Goal: Task Accomplishment & Management: Complete application form

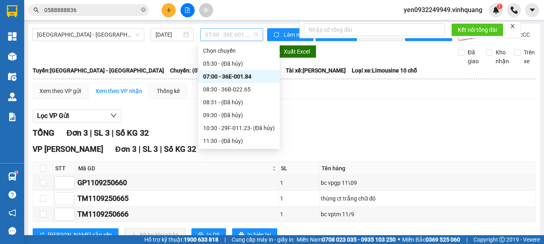
click at [237, 35] on span "07:00 - 36E-001.84" at bounding box center [231, 35] width 53 height 12
click at [232, 91] on div "08:30 - 36B-022.65" at bounding box center [239, 89] width 72 height 9
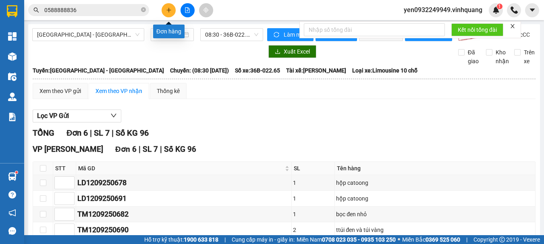
click at [169, 14] on button at bounding box center [168, 10] width 14 height 14
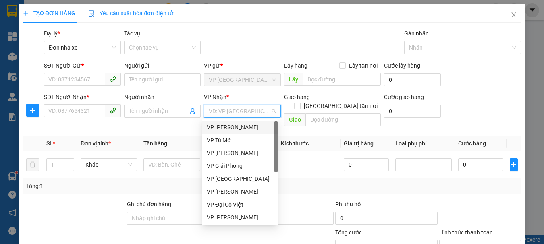
click at [261, 114] on input "search" at bounding box center [240, 111] width 62 height 12
click at [230, 154] on div "VP [PERSON_NAME]" at bounding box center [240, 153] width 66 height 9
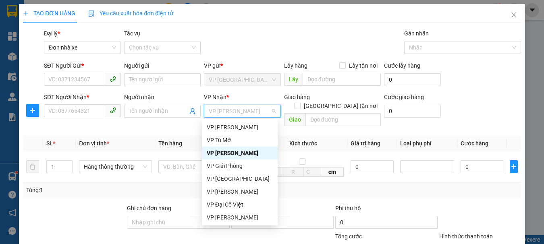
click at [236, 155] on div "VP [PERSON_NAME]" at bounding box center [240, 153] width 66 height 9
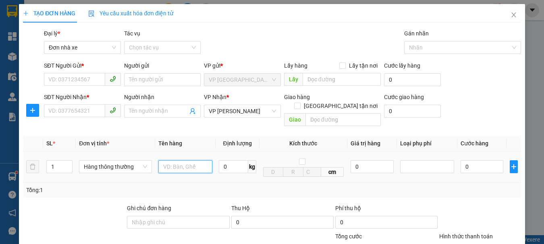
click at [181, 160] on input "text" at bounding box center [185, 166] width 54 height 13
type input "01 [PERSON_NAME]"
click at [469, 160] on input "0" at bounding box center [481, 166] width 43 height 13
type input "4"
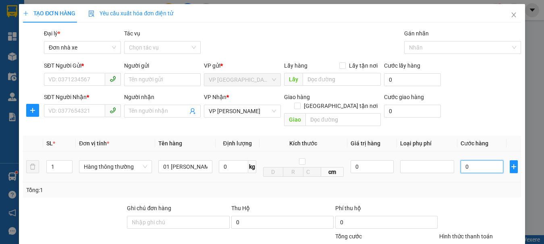
type input "4"
type input "40"
type input "400"
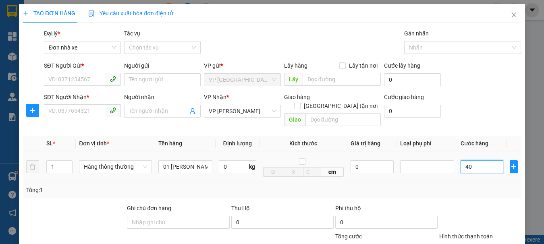
type input "400"
type input "4.000"
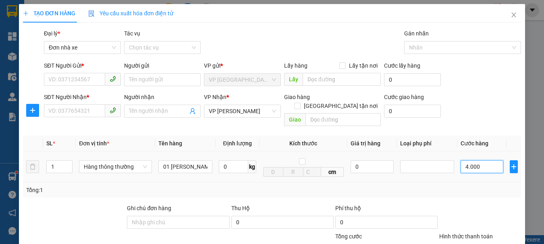
type input "40.000"
click at [69, 78] on input "SĐT Người Gửi *" at bounding box center [74, 79] width 61 height 13
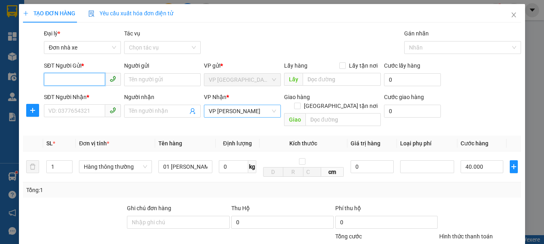
drag, startPoint x: 252, startPoint y: 113, endPoint x: 212, endPoint y: 115, distance: 39.9
click at [204, 115] on div "VP [PERSON_NAME]" at bounding box center [242, 111] width 77 height 13
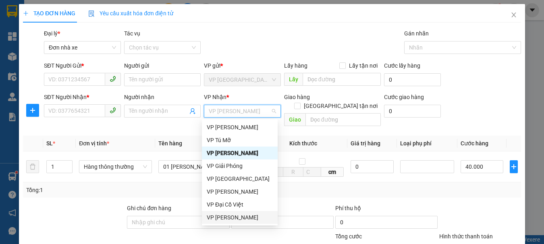
click at [232, 219] on div "VP [PERSON_NAME]" at bounding box center [240, 217] width 66 height 9
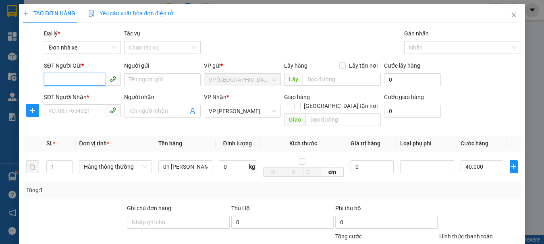
click at [60, 81] on input "SĐT Người Gửi *" at bounding box center [74, 79] width 61 height 13
type input "0978789012"
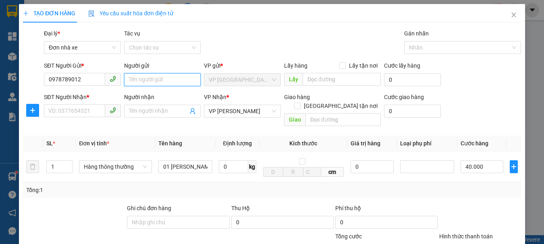
click at [142, 82] on input "Người gửi" at bounding box center [162, 79] width 77 height 13
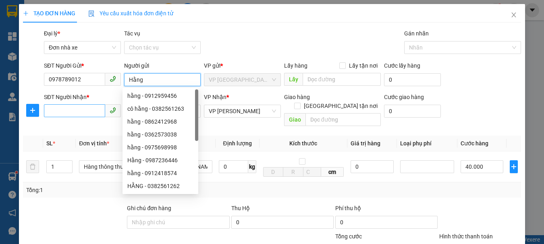
type input "Hằng"
click at [62, 115] on input "SĐT Người Nhận *" at bounding box center [74, 110] width 61 height 13
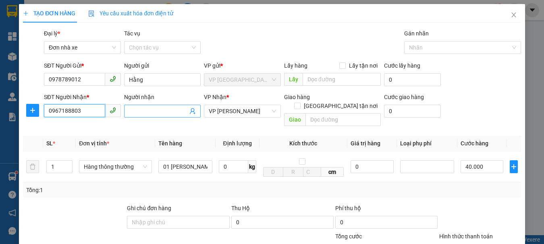
type input "0967188803"
click at [141, 111] on input "Người nhận" at bounding box center [158, 111] width 59 height 9
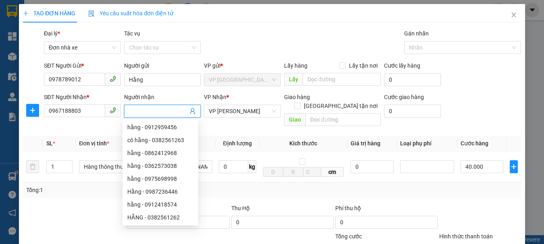
type input "K"
type input "Hằng"
click at [269, 186] on div "Tổng: 1" at bounding box center [271, 190] width 491 height 9
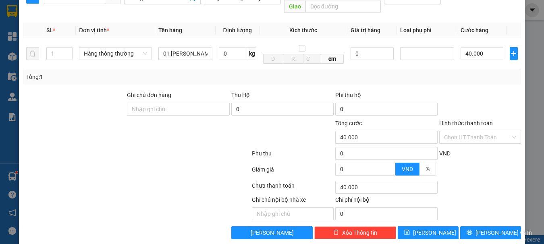
scroll to position [116, 0]
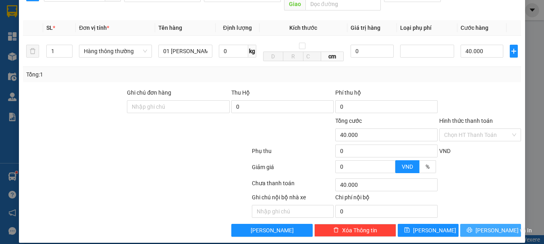
click at [488, 226] on span "[PERSON_NAME] và In" at bounding box center [503, 230] width 56 height 9
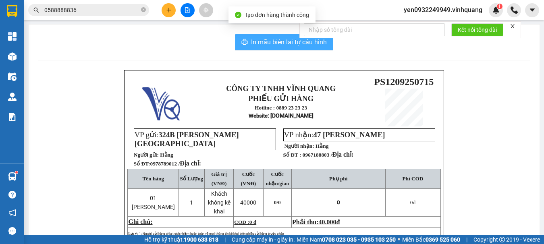
click at [281, 42] on span "In mẫu biên lai tự cấu hình" at bounding box center [289, 42] width 76 height 10
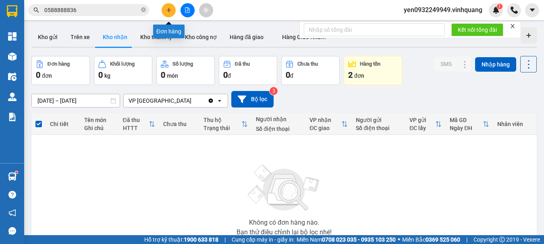
click at [170, 11] on icon "plus" at bounding box center [169, 10] width 6 height 6
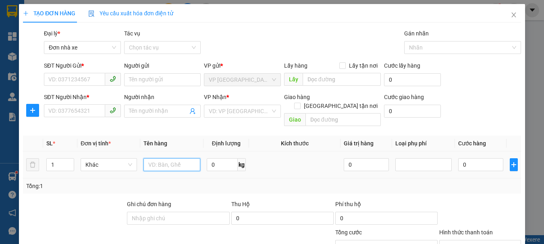
click at [186, 159] on input "text" at bounding box center [171, 164] width 56 height 13
type input "01 hộp catton"
click at [217, 160] on input "0" at bounding box center [222, 164] width 31 height 13
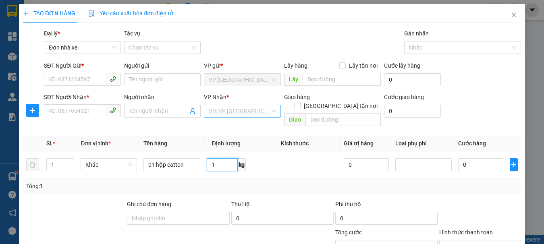
type input "1"
click at [242, 112] on input "search" at bounding box center [240, 111] width 62 height 12
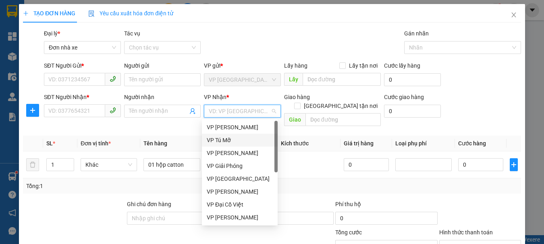
click at [240, 141] on div "VP Tú Mỡ" at bounding box center [240, 140] width 66 height 9
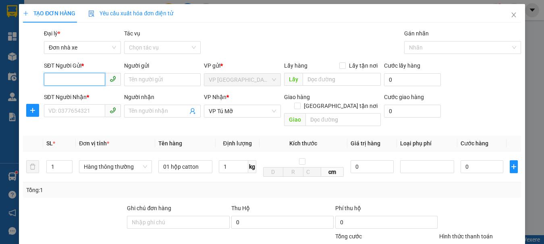
click at [65, 79] on input "SĐT Người Gửi *" at bounding box center [74, 79] width 61 height 13
click at [98, 90] on form "SĐT Người Gửi * 0865959617 Người gửi Tên người gửi VP gửi * VP [GEOGRAPHIC_DATA…" at bounding box center [272, 95] width 498 height 68
drag, startPoint x: 76, startPoint y: 81, endPoint x: 82, endPoint y: 81, distance: 6.0
click at [81, 81] on input "0865959617" at bounding box center [74, 79] width 61 height 13
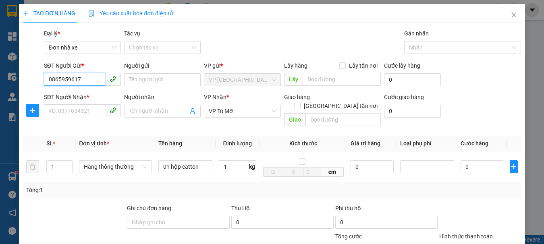
type input "0865959613"
click at [87, 96] on div "0865959613 - tùng" at bounding box center [81, 95] width 66 height 9
type input "tùng"
type input "0865959613"
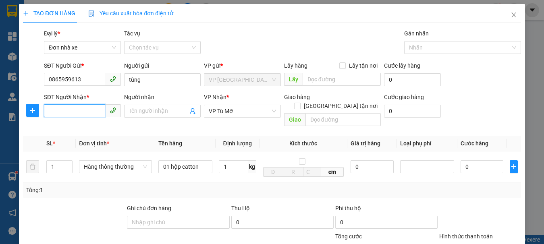
click at [72, 113] on input "SĐT Người Nhận *" at bounding box center [74, 110] width 61 height 13
type input "0839235216"
click at [74, 128] on div "0839235216 - đạt" at bounding box center [81, 127] width 66 height 9
type input "đạt"
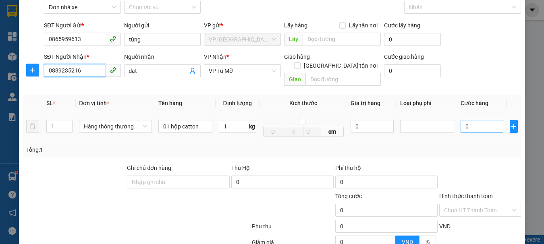
type input "0839235216"
click at [469, 120] on input "0" at bounding box center [481, 126] width 43 height 13
type input "3"
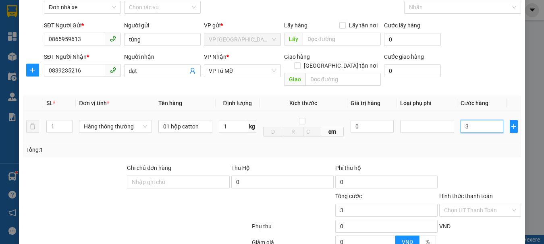
type input "30"
type input "300"
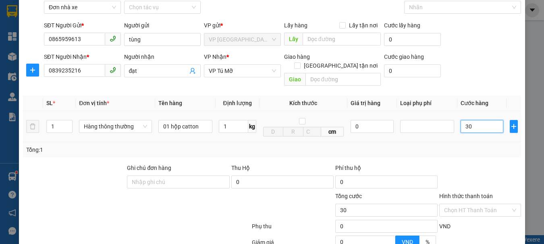
type input "300"
type input "3.000"
type input "30.000"
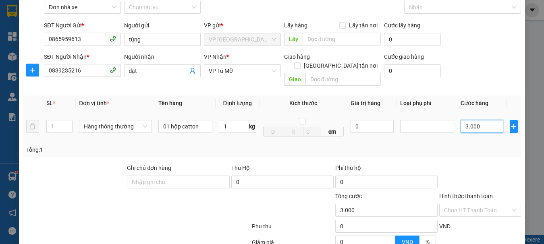
type input "30.000"
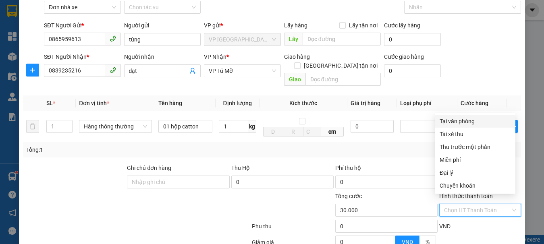
click at [466, 204] on input "Hình thức thanh toán" at bounding box center [477, 210] width 66 height 12
click at [455, 123] on div "Tại văn phòng" at bounding box center [474, 121] width 71 height 9
type input "0"
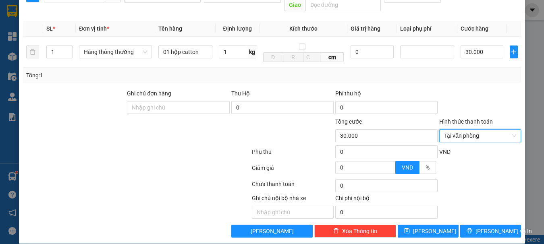
scroll to position [116, 0]
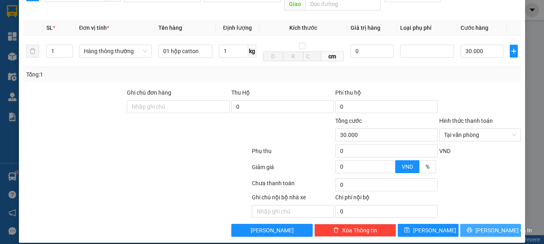
click at [486, 226] on span "[PERSON_NAME] và In" at bounding box center [503, 230] width 56 height 9
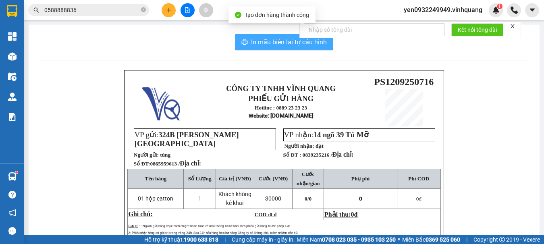
click at [279, 42] on span "In mẫu biên lai tự cấu hình" at bounding box center [289, 42] width 76 height 10
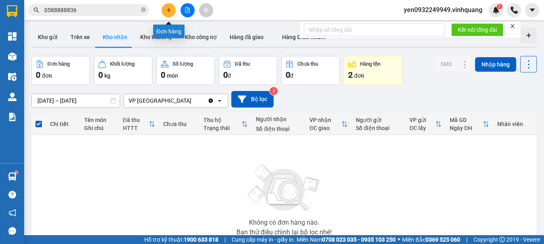
click at [168, 11] on icon "plus" at bounding box center [169, 10] width 6 height 6
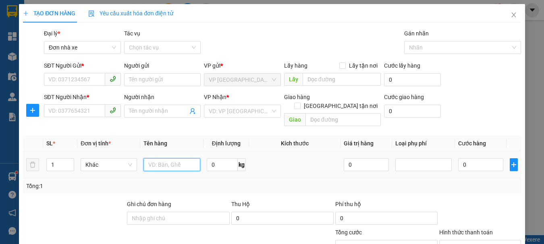
click at [170, 158] on input "text" at bounding box center [171, 164] width 56 height 13
click at [56, 159] on input "1" at bounding box center [60, 165] width 27 height 12
click at [153, 159] on input "02 thùng catton" at bounding box center [171, 164] width 56 height 13
type input "01 [PERSON_NAME]"
click at [510, 161] on icon "plus" at bounding box center [513, 164] width 6 height 6
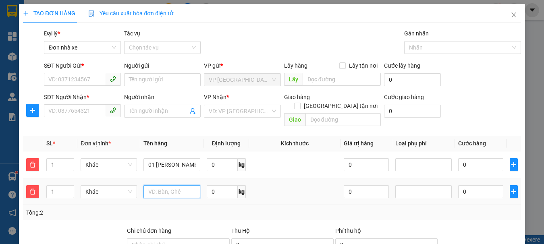
click at [164, 185] on input "text" at bounding box center [171, 191] width 56 height 13
type input "02 bọc quần áo đihs kèm 01 thùng catton"
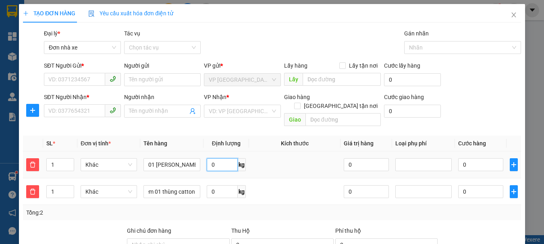
scroll to position [0, 0]
click at [210, 158] on input "0" at bounding box center [222, 164] width 31 height 13
type input "10"
click at [216, 185] on input "0" at bounding box center [222, 191] width 31 height 13
click at [66, 81] on input "SĐT Người Gửi *" at bounding box center [74, 79] width 61 height 13
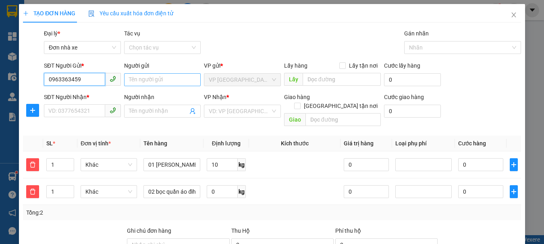
type input "0963363459"
click at [140, 82] on input "Người gửi" at bounding box center [162, 79] width 77 height 13
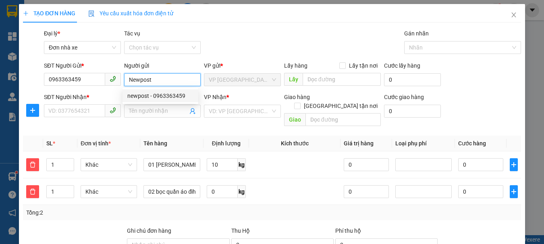
click at [157, 97] on div "newpost - 0963363459" at bounding box center [160, 95] width 66 height 9
click at [130, 83] on input "newpost" at bounding box center [162, 79] width 77 height 13
type input "Newpost"
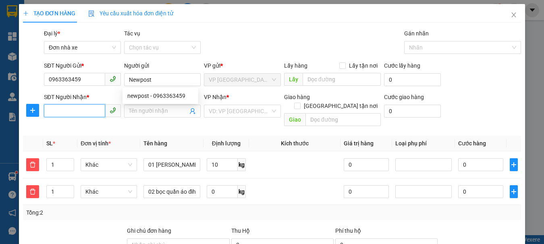
click at [63, 111] on input "SĐT Người Nhận *" at bounding box center [74, 110] width 61 height 13
click at [75, 112] on input "SĐT Người Nhận *" at bounding box center [74, 110] width 61 height 13
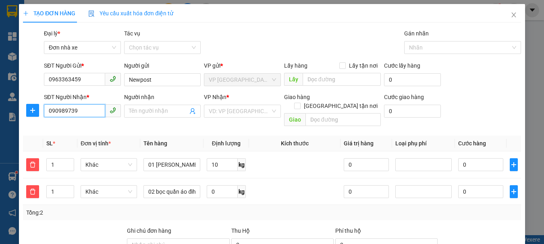
type input "0909897395"
click at [82, 127] on div "0909897395 - Cường" at bounding box center [81, 127] width 66 height 9
type input "Cường"
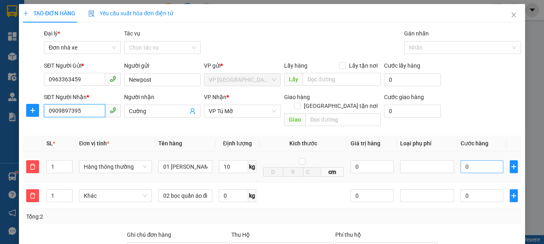
type input "0909897395"
click at [461, 160] on input "0" at bounding box center [481, 166] width 43 height 13
type input "4"
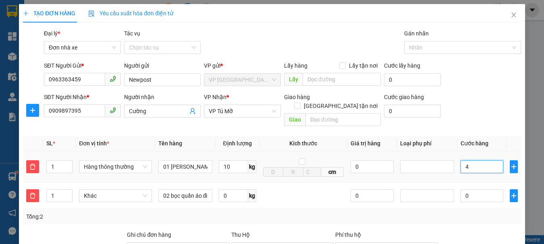
type input "40"
type input "400"
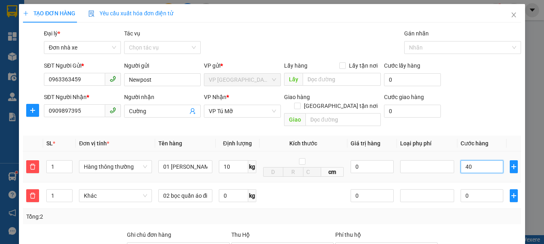
type input "400"
type input "4.000"
type input "40.000"
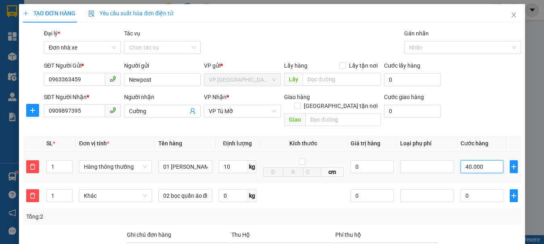
type input "40.000"
click at [229, 189] on input "0" at bounding box center [233, 195] width 29 height 13
type input "30"
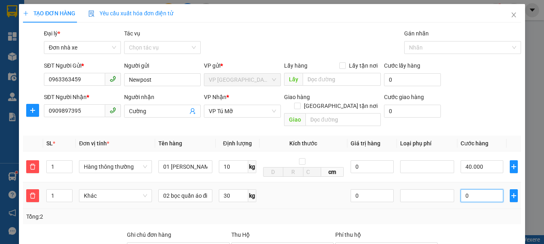
click at [470, 189] on input "0" at bounding box center [481, 195] width 43 height 13
click at [391, 192] on td "0" at bounding box center [372, 195] width 50 height 27
click at [381, 190] on input "0" at bounding box center [371, 195] width 43 height 13
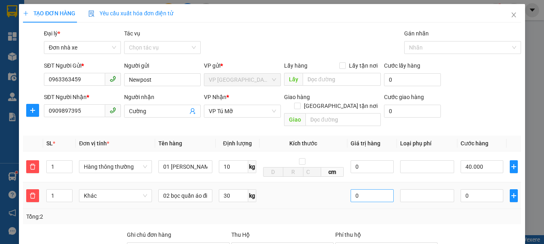
click at [380, 189] on input "0" at bounding box center [371, 195] width 43 height 13
click at [378, 189] on input "0" at bounding box center [371, 195] width 43 height 13
click at [110, 190] on span "Khác" at bounding box center [115, 196] width 63 height 12
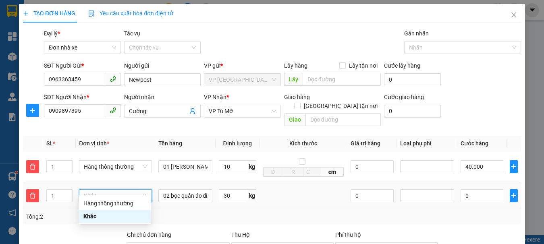
click at [117, 211] on div "Khác" at bounding box center [115, 216] width 72 height 13
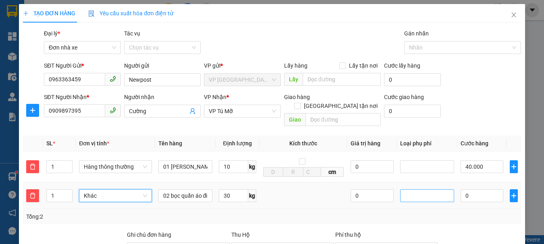
click at [409, 191] on div at bounding box center [427, 196] width 50 height 10
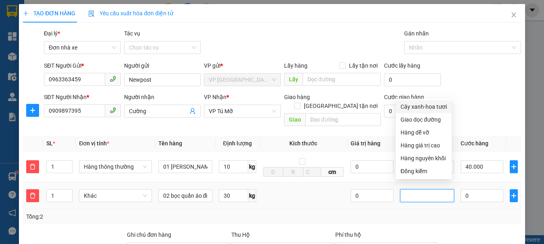
click at [409, 191] on div at bounding box center [427, 196] width 50 height 10
click at [373, 189] on input "0" at bounding box center [371, 195] width 43 height 13
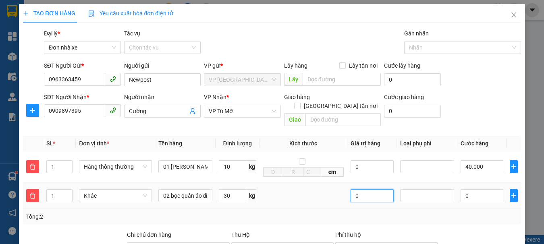
click at [373, 189] on input "0" at bounding box center [371, 195] width 43 height 13
click at [463, 189] on input "0" at bounding box center [481, 195] width 43 height 13
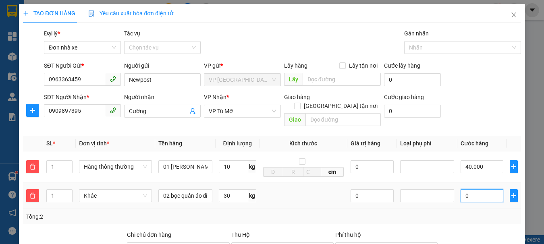
type input "40.006"
type input "6"
type input "40.060"
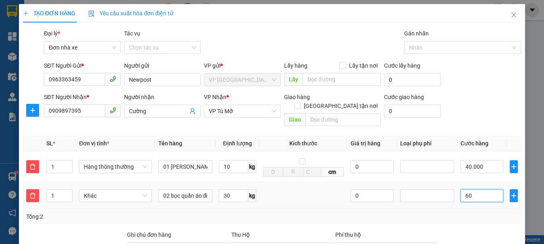
type input "600"
type input "40.600"
type input "6.000"
type input "46.000"
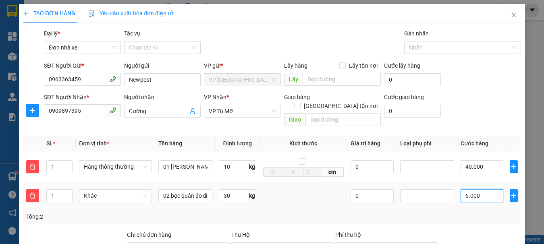
type input "46.000"
type input "100.000"
click at [413, 191] on div at bounding box center [427, 196] width 50 height 10
type input "60.000"
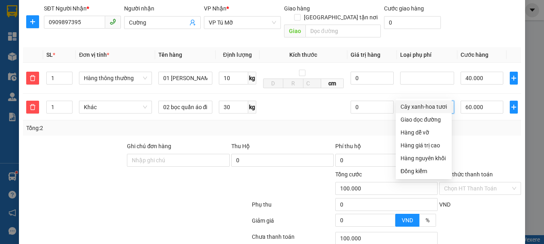
scroll to position [121, 0]
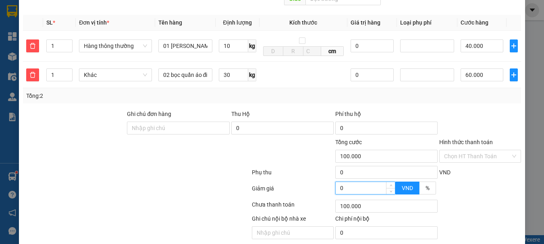
click at [343, 183] on input "0" at bounding box center [364, 188] width 59 height 12
type input "99.998"
type input "2"
type input "99.998"
type input "99.980"
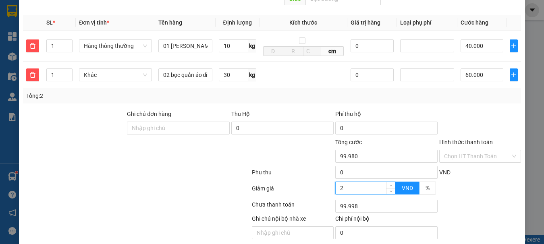
type input "20"
type input "99.980"
type input "99.800"
type input "200"
type input "99.800"
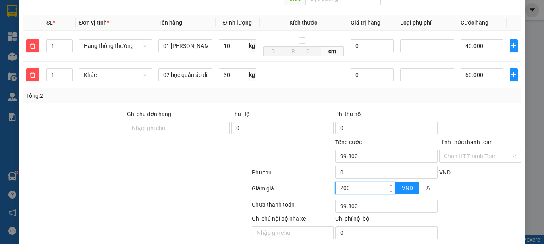
type input "98.000"
type input "2.000"
type input "98.000"
type input "20.000"
type input "80.000"
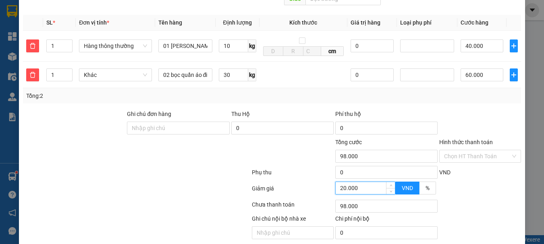
type input "80.000"
type input "20.000"
click at [481, 150] on input "Hình thức thanh toán" at bounding box center [477, 156] width 66 height 12
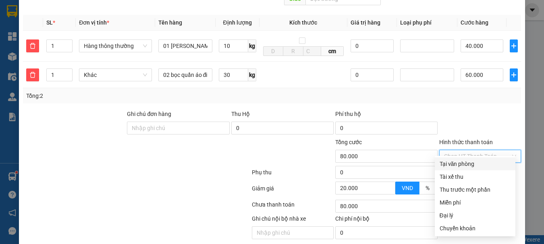
click at [473, 166] on div "Tại văn phòng" at bounding box center [474, 163] width 71 height 9
type input "0"
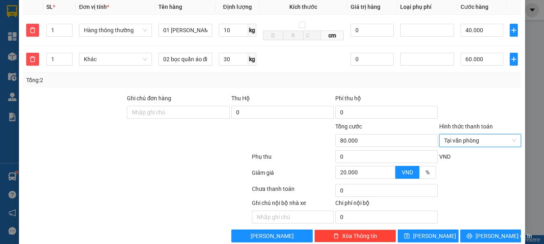
scroll to position [143, 0]
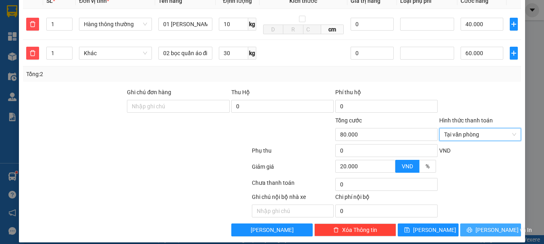
click at [483, 225] on span "[PERSON_NAME] và In" at bounding box center [503, 229] width 56 height 9
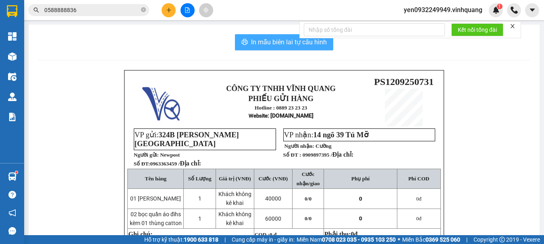
click at [263, 44] on span "In mẫu biên lai tự cấu hình" at bounding box center [289, 42] width 76 height 10
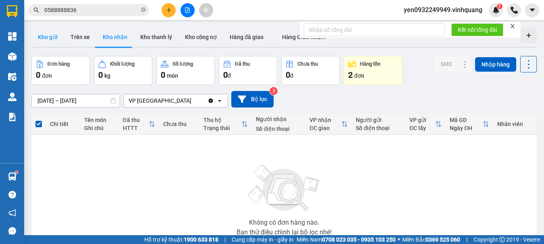
click at [52, 39] on button "Kho gửi" at bounding box center [47, 36] width 33 height 19
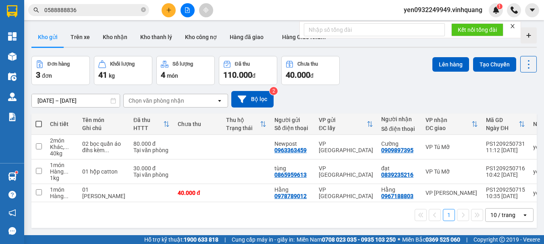
click at [37, 124] on span at bounding box center [38, 124] width 6 height 6
click at [39, 120] on input "checkbox" at bounding box center [39, 120] width 0 height 0
checkbox input "true"
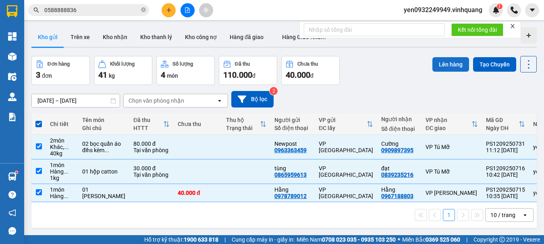
click at [441, 65] on button "Lên hàng" at bounding box center [450, 64] width 37 height 14
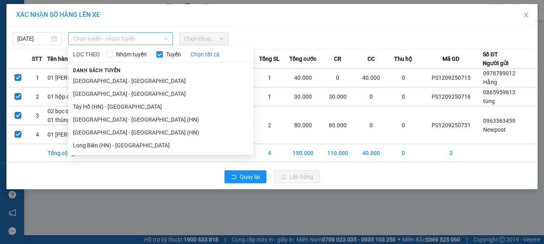
click at [86, 37] on span "Chọn tuyến - nhóm tuyến" at bounding box center [120, 39] width 95 height 12
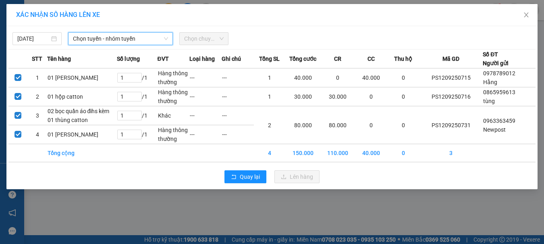
click at [101, 38] on span "Chọn tuyến - nhóm tuyến" at bounding box center [120, 39] width 95 height 12
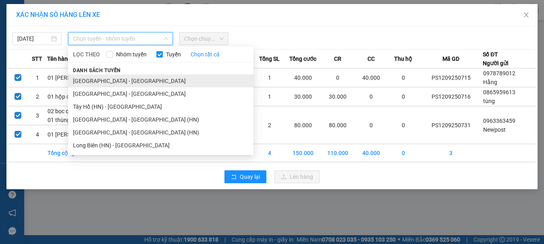
click at [79, 81] on li "[GEOGRAPHIC_DATA] - [GEOGRAPHIC_DATA]" at bounding box center [160, 80] width 185 height 13
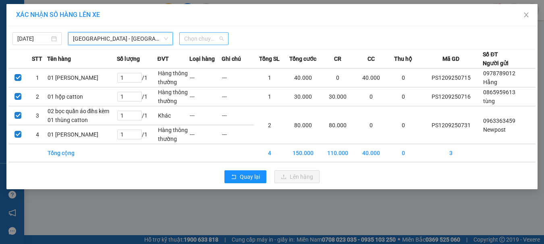
click at [215, 40] on span "Chọn chuyến" at bounding box center [203, 39] width 39 height 12
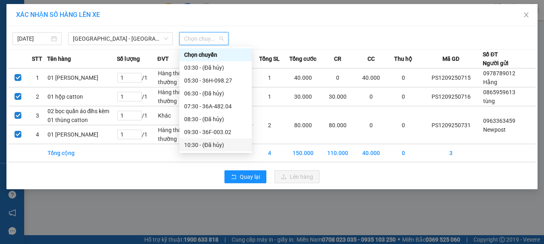
scroll to position [40, 0]
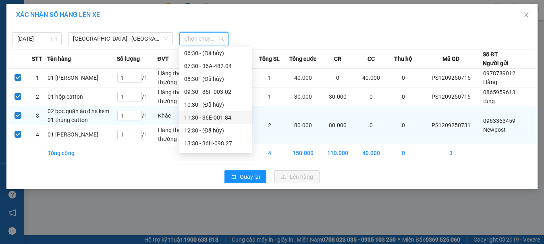
click at [217, 118] on div "11:30 - 36E-001.84" at bounding box center [215, 117] width 63 height 9
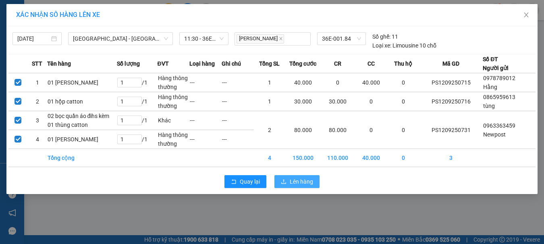
click at [296, 186] on span "Lên hàng" at bounding box center [301, 181] width 23 height 9
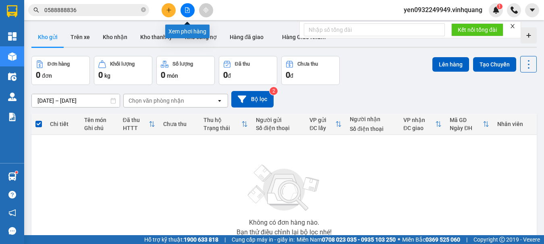
click at [185, 9] on icon "file-add" at bounding box center [187, 10] width 4 height 6
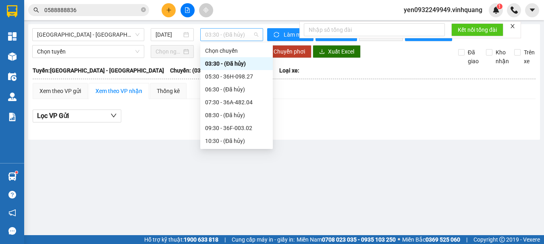
click at [247, 38] on span "03:30 - (Đã hủy)" at bounding box center [231, 35] width 53 height 12
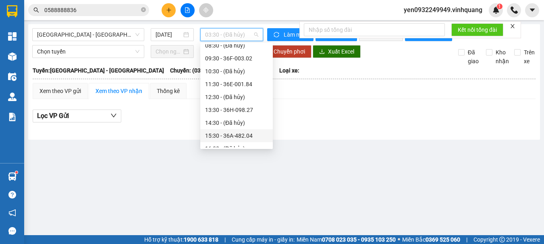
scroll to position [81, 0]
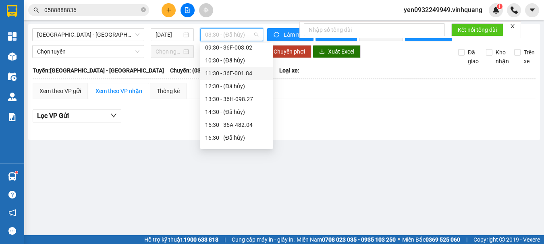
click at [244, 75] on div "11:30 - 36E-001.84" at bounding box center [236, 73] width 63 height 9
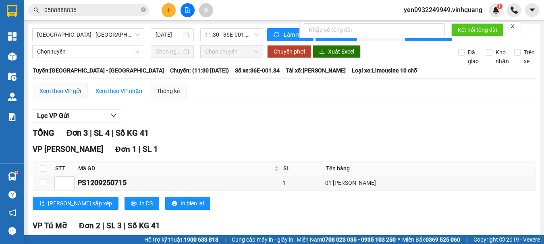
click at [60, 95] on div "Xem theo VP gửi" at bounding box center [59, 91] width 41 height 9
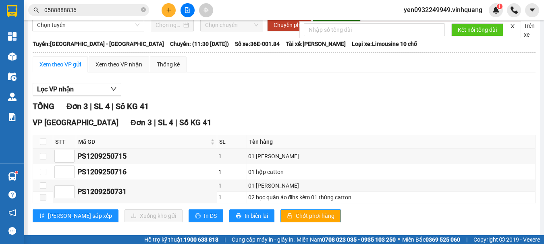
scroll to position [40, 0]
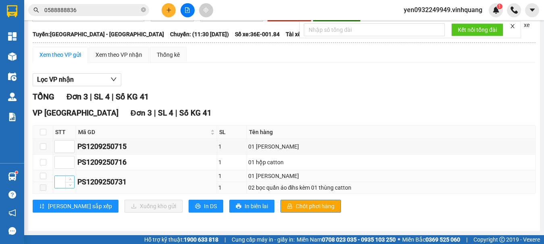
drag, startPoint x: 79, startPoint y: 189, endPoint x: 58, endPoint y: 184, distance: 21.5
click at [58, 182] on tr "PS1209250731 1 01 thùng catton" at bounding box center [284, 176] width 502 height 12
click at [120, 59] on div "Xem theo VP nhận" at bounding box center [118, 54] width 47 height 9
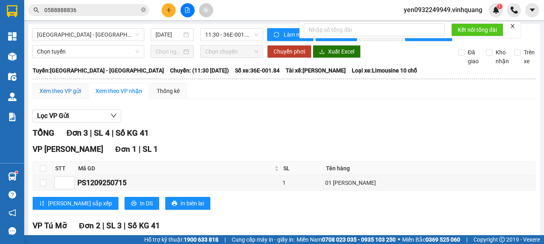
click at [54, 95] on div "Xem theo VP gửi" at bounding box center [59, 91] width 41 height 9
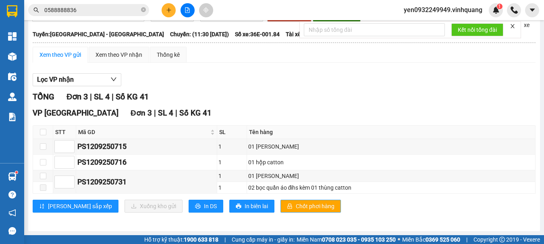
scroll to position [43, 0]
click at [204, 206] on span "In DS" at bounding box center [210, 206] width 13 height 9
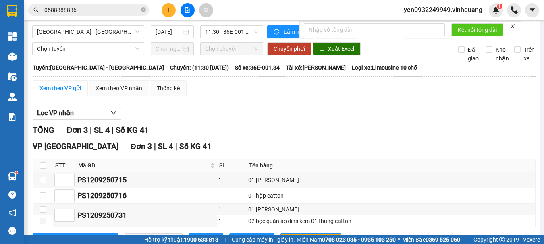
scroll to position [0, 0]
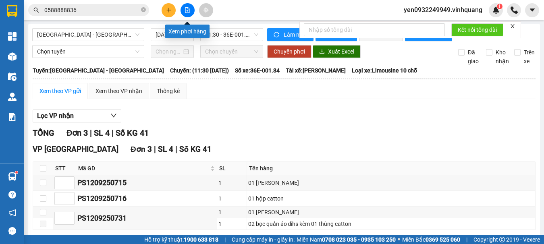
drag, startPoint x: 187, startPoint y: 10, endPoint x: 212, endPoint y: 83, distance: 77.0
click at [186, 10] on icon "file-add" at bounding box center [187, 10] width 6 height 6
click at [229, 34] on span "11:30 - 36E-001.84" at bounding box center [231, 35] width 53 height 12
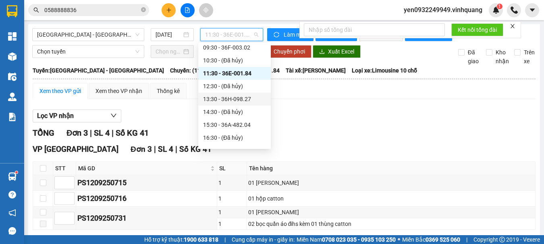
click at [232, 100] on div "13:30 - 36H-098.27" at bounding box center [234, 99] width 63 height 9
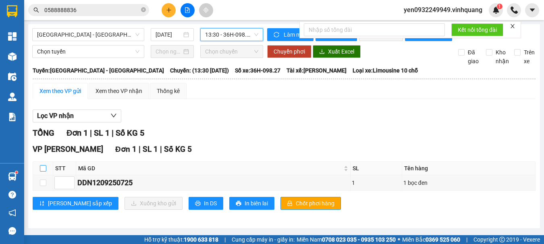
click at [41, 172] on input "checkbox" at bounding box center [43, 168] width 6 height 6
checkbox input "true"
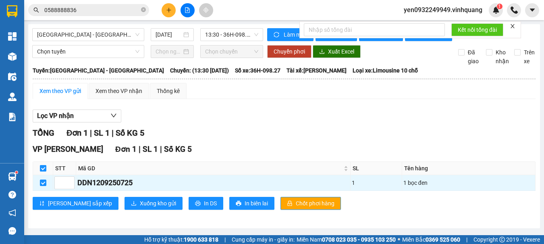
checkbox input "true"
click at [140, 207] on span "Xuống kho gửi" at bounding box center [158, 203] width 36 height 9
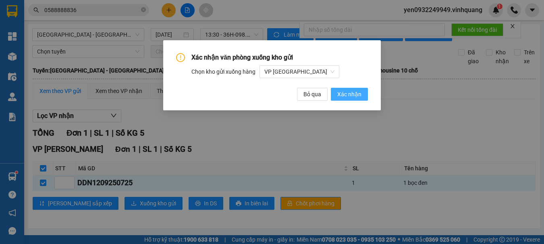
click at [345, 94] on span "Xác nhận" at bounding box center [349, 94] width 24 height 9
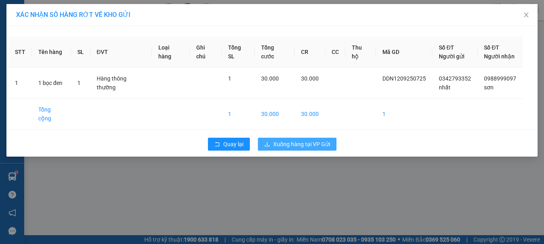
click at [300, 140] on span "Xuống hàng tại VP Gửi" at bounding box center [301, 144] width 57 height 9
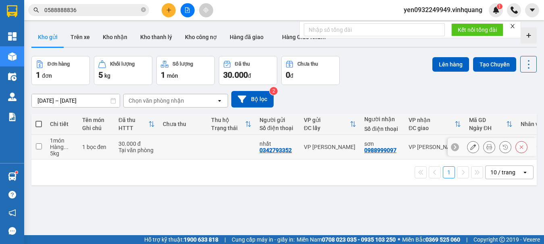
click at [39, 147] on input "checkbox" at bounding box center [39, 146] width 6 height 6
checkbox input "true"
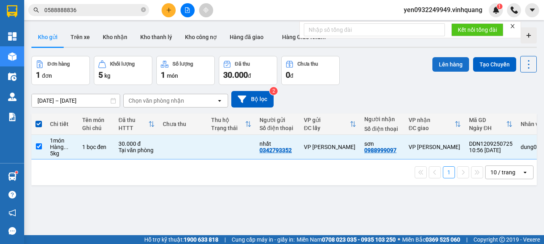
click at [444, 62] on button "Lên hàng" at bounding box center [450, 64] width 37 height 14
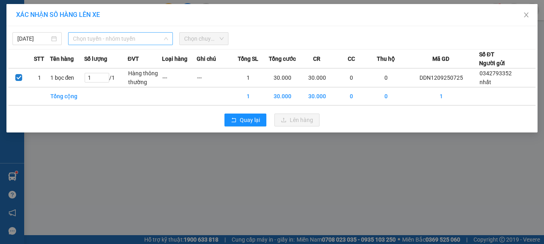
click at [105, 36] on span "Chọn tuyến - nhóm tuyến" at bounding box center [120, 39] width 95 height 12
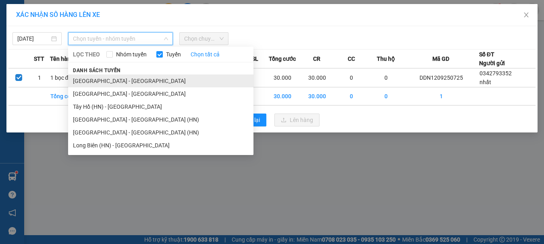
click at [86, 82] on li "[GEOGRAPHIC_DATA] - [GEOGRAPHIC_DATA]" at bounding box center [160, 80] width 185 height 13
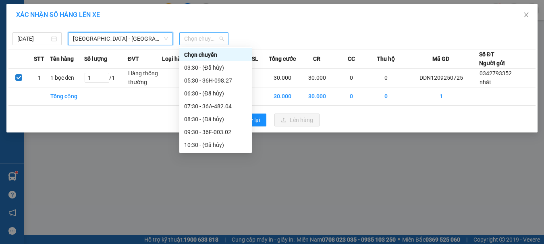
click at [207, 39] on span "Chọn chuyến" at bounding box center [203, 39] width 39 height 12
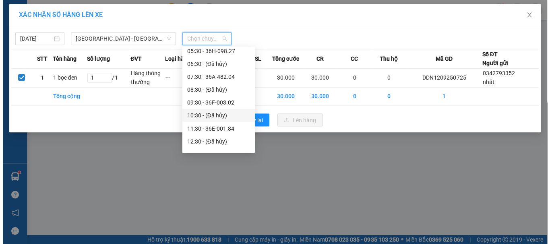
scroll to position [40, 0]
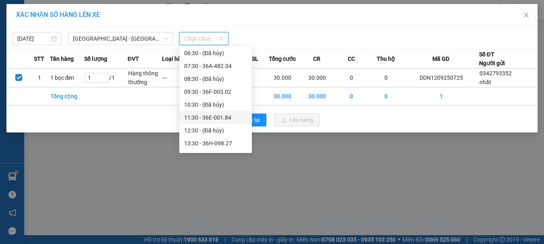
click at [215, 117] on div "11:30 - 36E-001.84" at bounding box center [215, 117] width 63 height 9
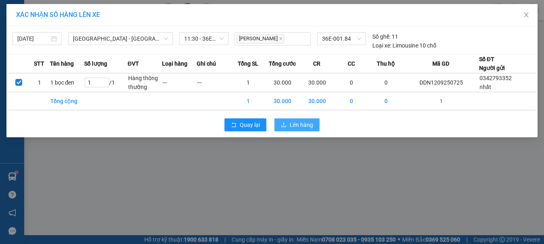
click at [293, 124] on span "Lên hàng" at bounding box center [301, 124] width 23 height 9
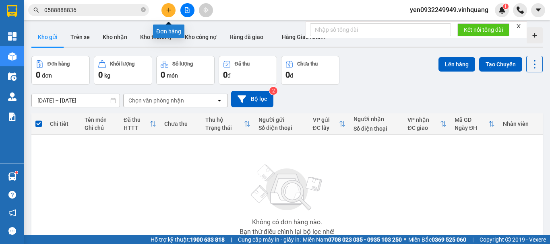
click at [167, 10] on icon "plus" at bounding box center [168, 10] width 4 height 0
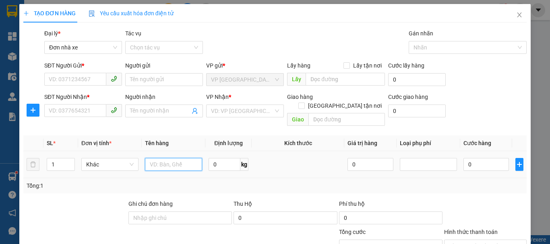
click at [184, 158] on input "text" at bounding box center [173, 164] width 57 height 13
type input "01 túi cliad"
click at [216, 158] on input "0" at bounding box center [225, 164] width 32 height 13
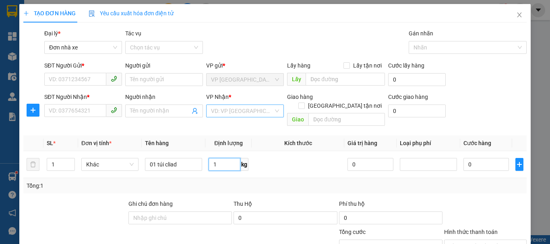
type input "1"
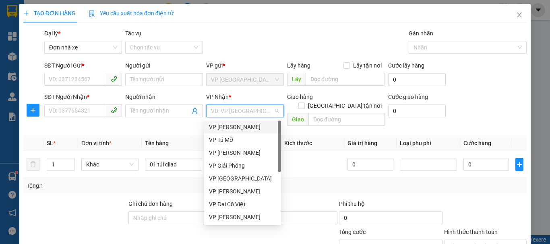
click at [246, 110] on input "search" at bounding box center [242, 111] width 62 height 12
click at [235, 144] on div "VP Tú Mỡ" at bounding box center [242, 140] width 67 height 9
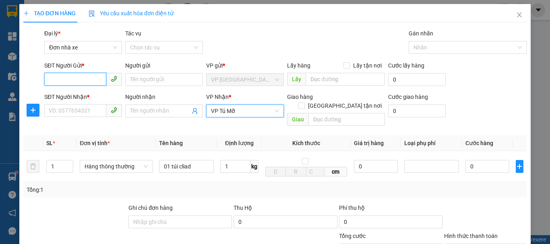
click at [87, 79] on input "SĐT Người Gửi *" at bounding box center [75, 79] width 62 height 13
type input "0915597335"
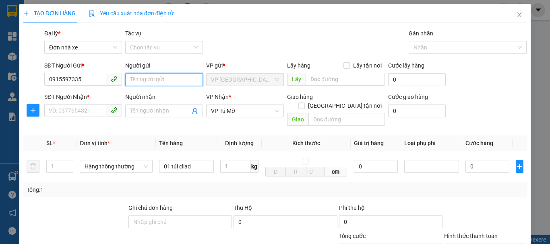
click at [169, 83] on input "Người gửi" at bounding box center [164, 79] width 78 height 13
type input "Chị Ly"
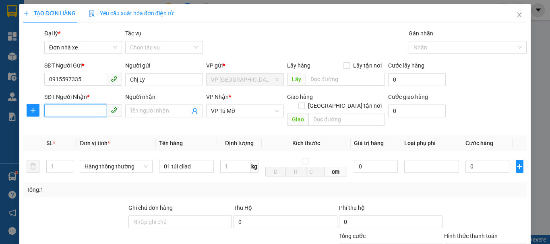
click at [75, 114] on input "SĐT Người Nhận *" at bounding box center [75, 110] width 62 height 13
type input "0972606868"
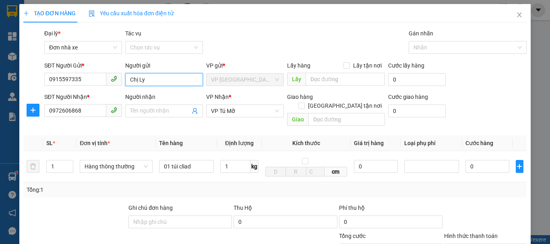
click at [143, 80] on input "Chị Ly" at bounding box center [164, 79] width 78 height 13
type input "Chị Lý"
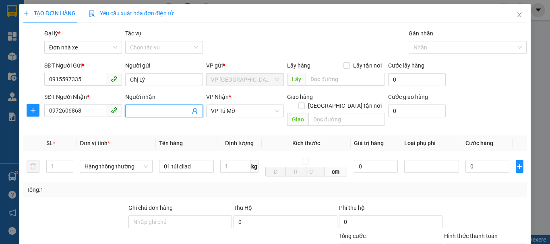
click at [146, 112] on input "Người nhận" at bounding box center [160, 111] width 60 height 9
type input "Chị Nga"
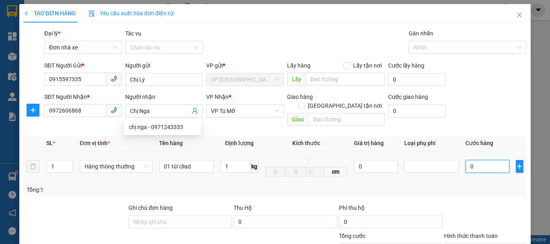
click at [476, 160] on input "0" at bounding box center [487, 166] width 44 height 13
type input "3"
type input "30"
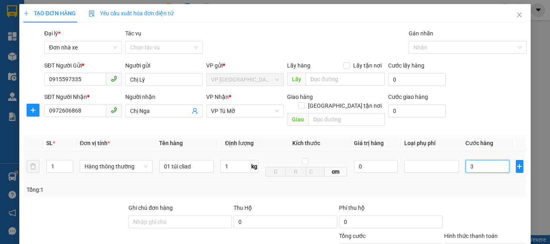
type input "30"
type input "300"
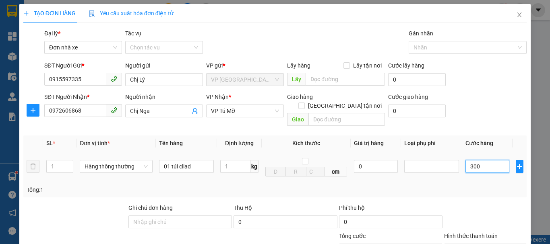
type input "3.000"
type input "30.000"
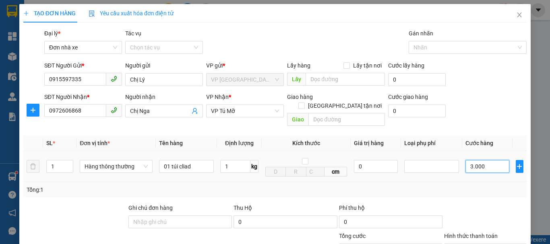
type input "30.000"
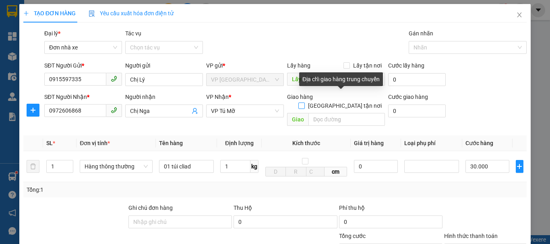
click at [304, 103] on input "[GEOGRAPHIC_DATA] tận nơi" at bounding box center [301, 106] width 6 height 6
checkbox input "true"
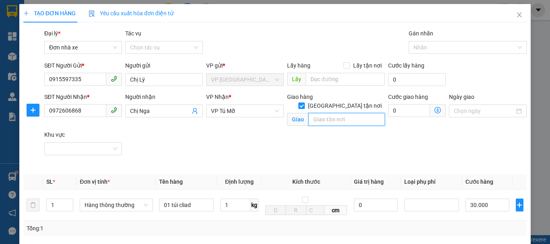
click at [323, 113] on input "text" at bounding box center [346, 119] width 77 height 13
type input "[STREET_ADDRESS]"
click at [434, 112] on icon "dollar-circle" at bounding box center [437, 110] width 6 height 6
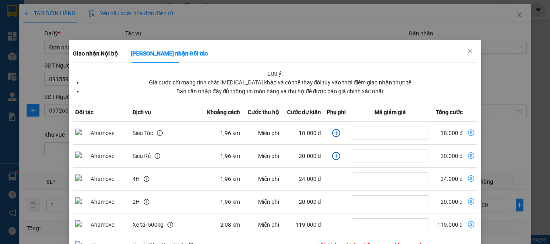
click at [271, 123] on div "Lưu ý: Giá cước chỉ mang tính chất [MEDICAL_DATA] khảo và có thể thay đổi tùy v…" at bounding box center [275, 232] width 405 height 326
click at [468, 52] on icon "close" at bounding box center [470, 51] width 4 height 5
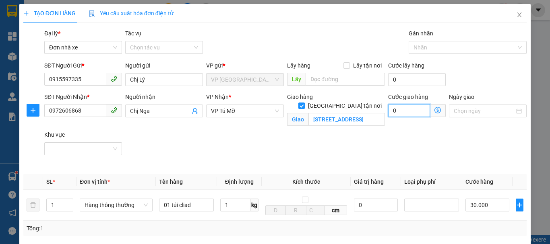
click at [405, 113] on input "0" at bounding box center [409, 110] width 42 height 13
type input "4"
type input "30.004"
type input "30.040"
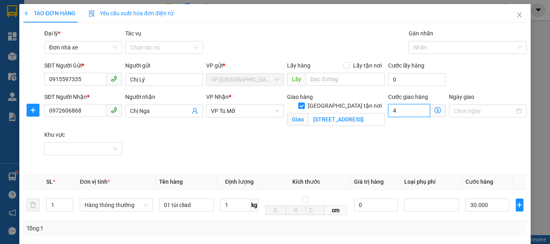
type input "30.040"
type input "40"
type input "30.400"
type input "4.000"
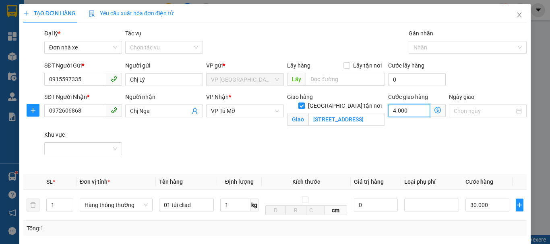
type input "34.000"
type input "400"
type input "30.400"
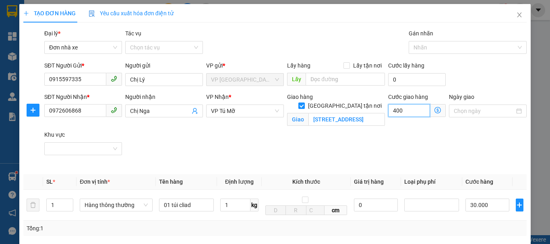
type input "30.040"
type input "40"
type input "30.004"
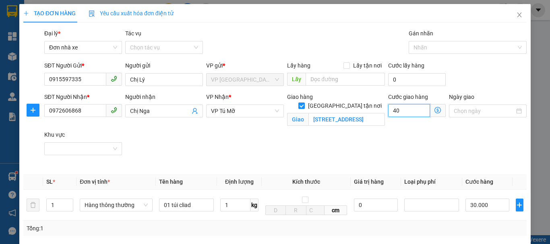
type input "4"
type input "30.000"
type input "0"
type input "30.005"
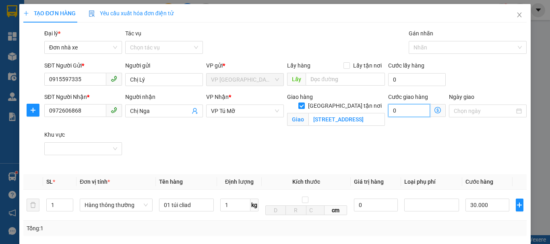
type input "30.005"
type input "5"
type input "30.050"
type input "50"
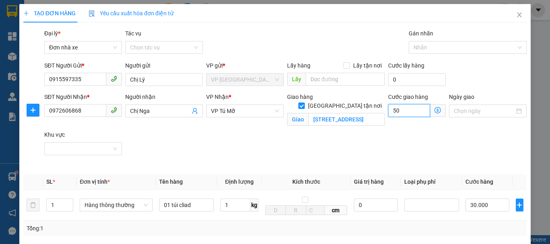
type input "30.500"
type input "500"
type input "35.000"
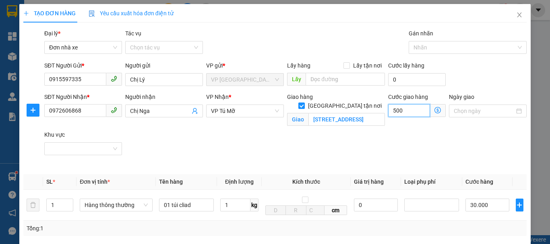
type input "5.000"
type input "80.000"
type input "50.000"
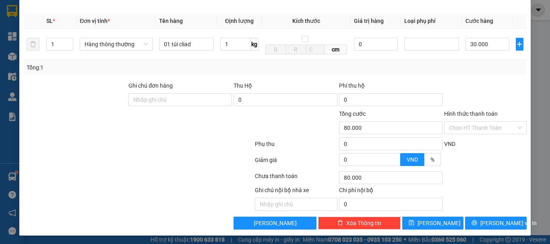
scroll to position [163, 0]
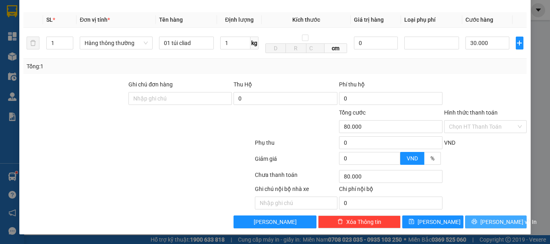
click at [485, 222] on span "[PERSON_NAME] và In" at bounding box center [508, 222] width 56 height 9
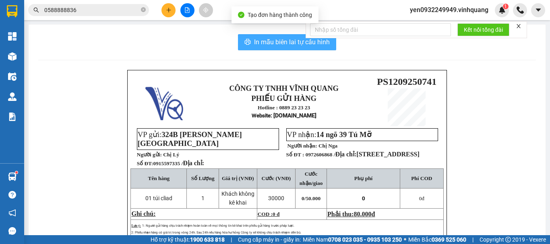
click at [274, 38] on span "In mẫu biên lai tự cấu hình" at bounding box center [292, 42] width 76 height 10
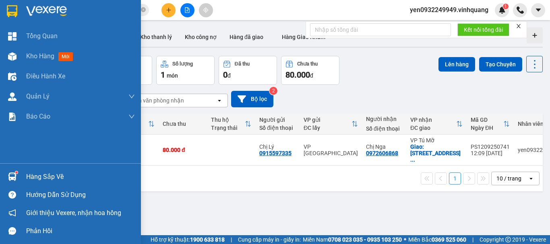
click at [43, 9] on img at bounding box center [46, 11] width 41 height 12
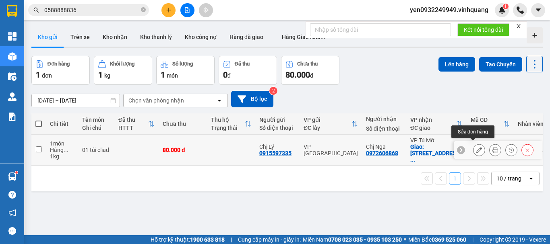
click at [476, 147] on icon at bounding box center [479, 150] width 6 height 6
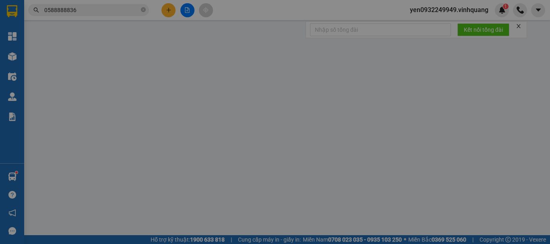
type input "0915597335"
type input "Chị Lý"
type input "0972606868"
type input "Chị Nga"
checkbox input "true"
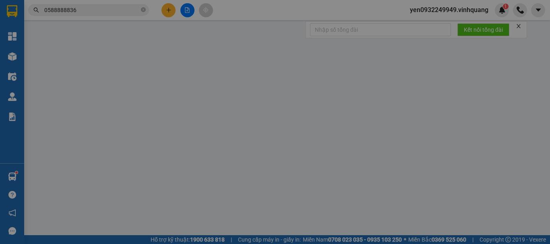
type input "[STREET_ADDRESS]"
type input "80.000"
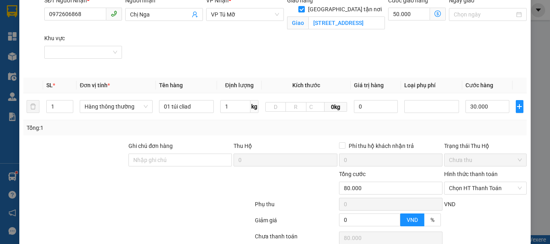
scroll to position [121, 0]
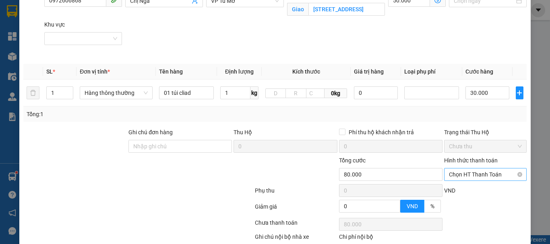
click at [506, 176] on span "Chọn HT Thanh Toán" at bounding box center [485, 175] width 73 height 12
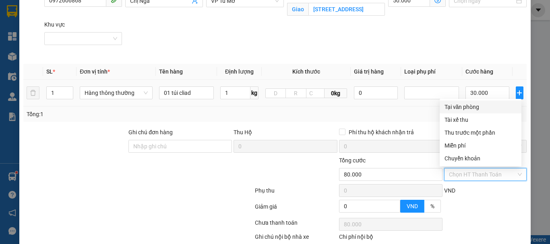
click at [474, 106] on div "Tại văn phòng" at bounding box center [481, 107] width 72 height 9
type input "0"
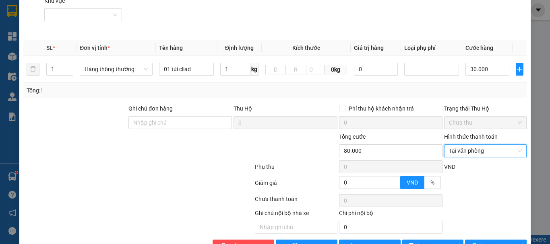
scroll to position [169, 0]
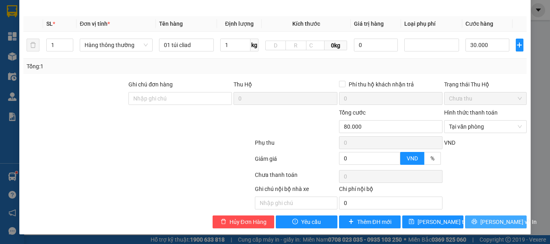
click at [488, 222] on span "[PERSON_NAME] và In" at bounding box center [508, 222] width 56 height 9
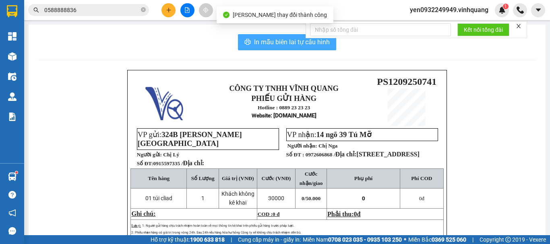
click at [291, 39] on span "In mẫu biên lai tự cấu hình" at bounding box center [292, 42] width 76 height 10
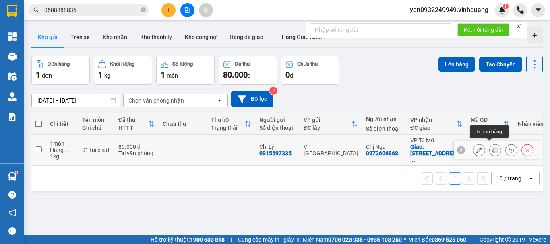
click at [492, 149] on button at bounding box center [495, 150] width 11 height 14
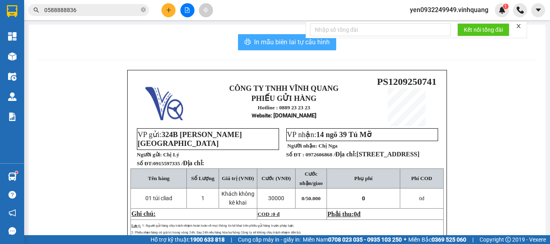
click at [279, 42] on span "In mẫu biên lai tự cấu hình" at bounding box center [292, 42] width 76 height 10
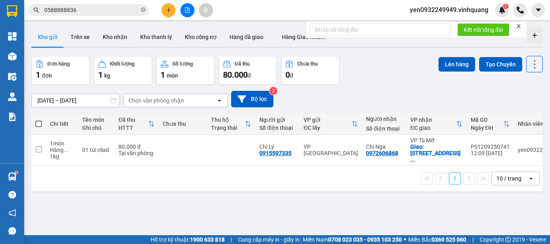
click at [37, 124] on span at bounding box center [38, 124] width 6 height 6
click at [39, 120] on input "checkbox" at bounding box center [39, 120] width 0 height 0
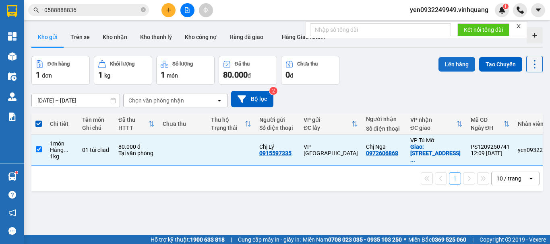
click at [451, 62] on button "Lên hàng" at bounding box center [456, 64] width 37 height 14
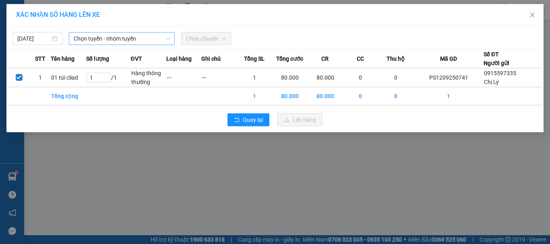
click at [111, 35] on span "Chọn tuyến - nhóm tuyến" at bounding box center [122, 39] width 96 height 12
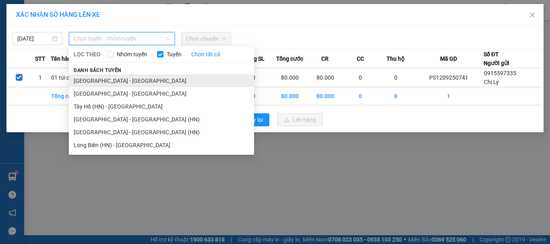
click at [81, 82] on li "[GEOGRAPHIC_DATA] - [GEOGRAPHIC_DATA]" at bounding box center [161, 80] width 185 height 13
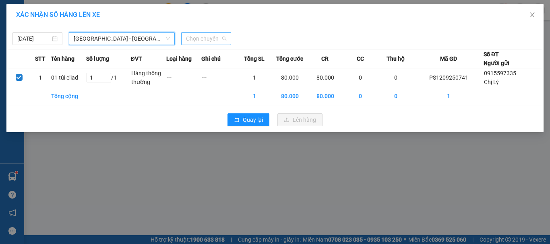
click at [211, 41] on span "Chọn chuyến" at bounding box center [206, 39] width 40 height 12
click at [104, 38] on span "[GEOGRAPHIC_DATA] - [GEOGRAPHIC_DATA]" at bounding box center [122, 39] width 96 height 12
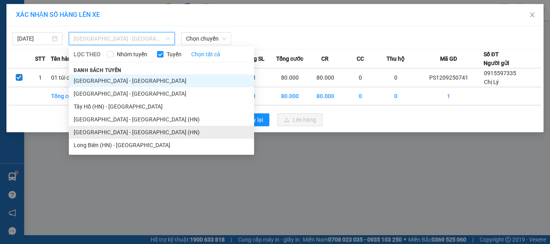
click at [111, 136] on li "[GEOGRAPHIC_DATA] - [GEOGRAPHIC_DATA] (HN)" at bounding box center [161, 132] width 185 height 13
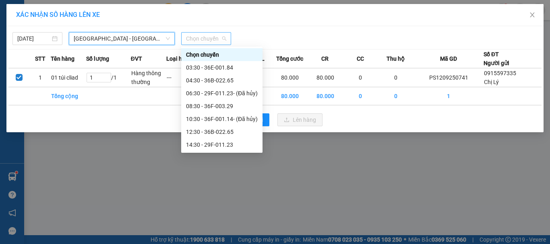
click at [225, 37] on span "Chọn chuyến" at bounding box center [206, 39] width 40 height 12
click at [227, 132] on div "12:30 - 36B-022.65" at bounding box center [222, 132] width 72 height 9
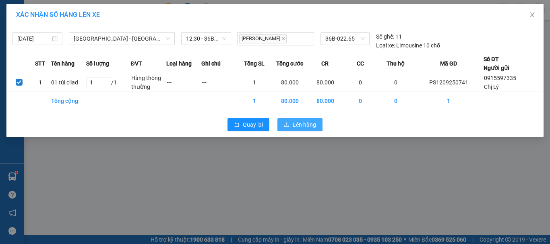
click at [304, 124] on span "Lên hàng" at bounding box center [304, 124] width 23 height 9
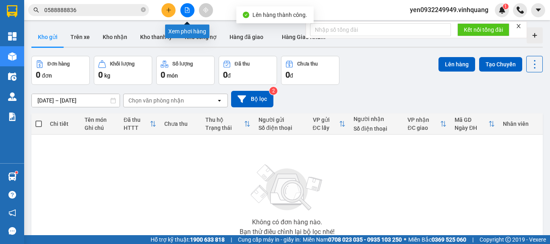
click at [188, 8] on icon "file-add" at bounding box center [187, 10] width 6 height 6
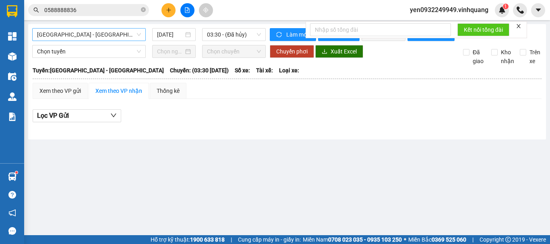
click at [94, 31] on span "[GEOGRAPHIC_DATA] - [GEOGRAPHIC_DATA]" at bounding box center [89, 35] width 104 height 12
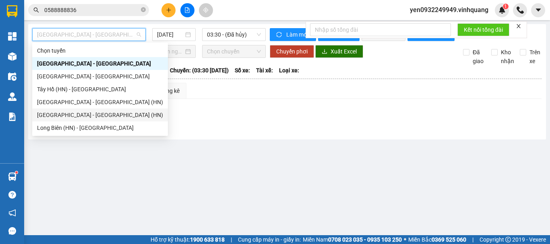
click at [93, 116] on div "[GEOGRAPHIC_DATA] - [GEOGRAPHIC_DATA] (HN)" at bounding box center [100, 115] width 126 height 9
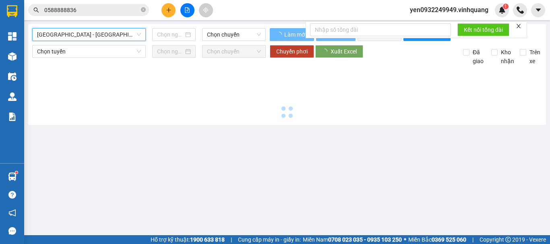
type input "[DATE]"
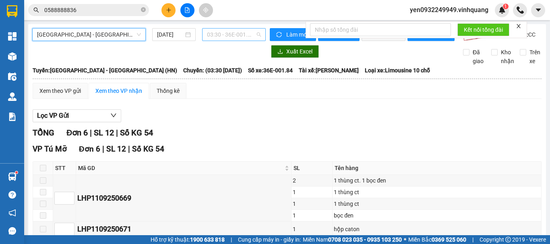
click at [238, 36] on span "03:30 - 36E-001.84" at bounding box center [234, 35] width 54 height 12
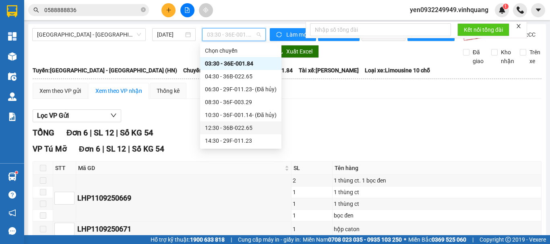
click at [246, 127] on div "12:30 - 36B-022.65" at bounding box center [241, 128] width 72 height 9
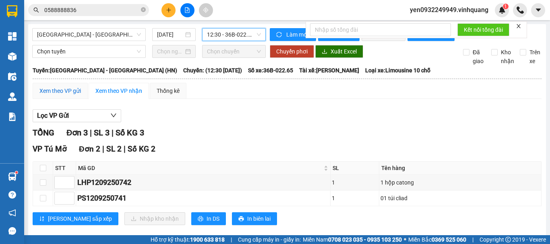
click at [62, 87] on div "Xem theo VP gửi" at bounding box center [59, 91] width 41 height 9
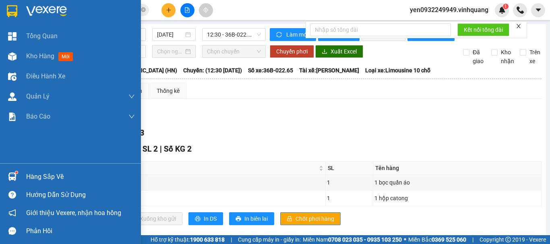
click at [37, 6] on img at bounding box center [46, 11] width 41 height 12
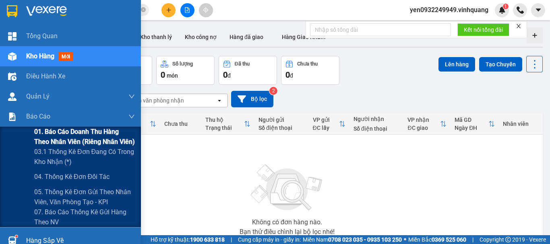
click at [58, 132] on span "01. Báo cáo doanh thu hàng theo nhân viên (riêng nhân viên)" at bounding box center [84, 137] width 101 height 20
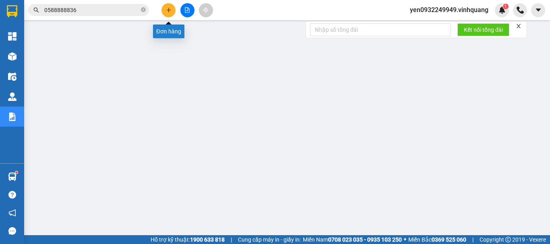
click at [168, 10] on icon "plus" at bounding box center [168, 10] width 4 height 0
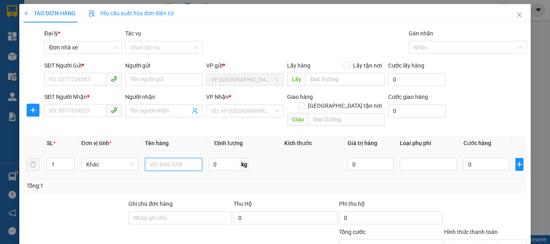
click at [170, 158] on input "text" at bounding box center [173, 164] width 57 height 13
click at [58, 159] on input "1" at bounding box center [60, 165] width 27 height 12
drag, startPoint x: 61, startPoint y: 158, endPoint x: 53, endPoint y: 158, distance: 8.5
click at [53, 159] on input "1" at bounding box center [60, 165] width 27 height 12
click at [151, 161] on input "02 xốp trắng" at bounding box center [173, 164] width 57 height 13
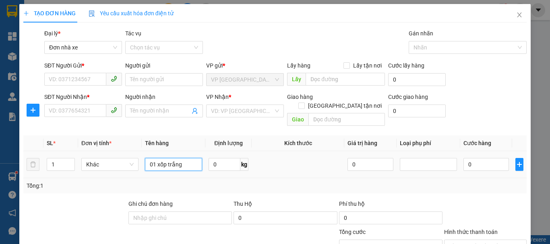
type input "01 xốp trắng"
click at [518, 157] on td at bounding box center [519, 164] width 14 height 27
click at [516, 161] on icon "plus" at bounding box center [519, 164] width 6 height 6
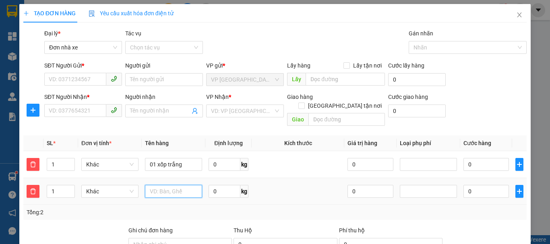
click at [158, 186] on input "text" at bounding box center [173, 191] width 57 height 13
type input "01 xốp trắng"
click at [214, 158] on input "0" at bounding box center [225, 164] width 32 height 13
type input "10"
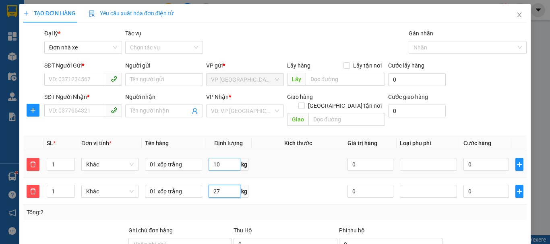
type input "27"
click at [218, 158] on input "10" at bounding box center [225, 164] width 32 height 13
type input "18"
click at [71, 78] on input "SĐT Người Gửi *" at bounding box center [75, 79] width 62 height 13
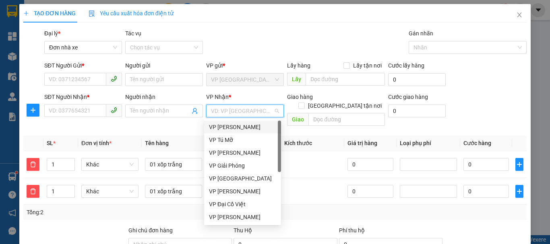
click at [246, 112] on input "search" at bounding box center [242, 111] width 62 height 12
click at [426, 211] on div "Transit Pickup Surcharge Ids Transit Deliver Surcharge Ids Transit Deliver Surc…" at bounding box center [274, 202] width 503 height 346
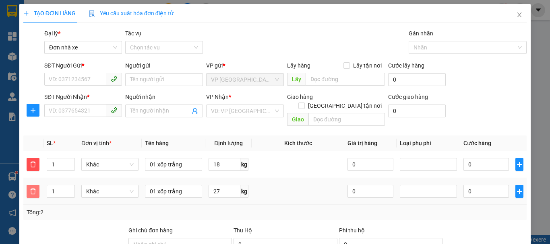
click at [31, 188] on icon "delete" at bounding box center [33, 191] width 6 height 6
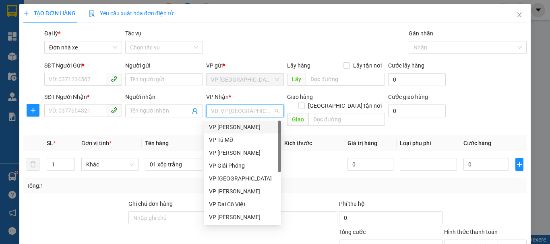
click at [253, 114] on input "search" at bounding box center [242, 111] width 62 height 12
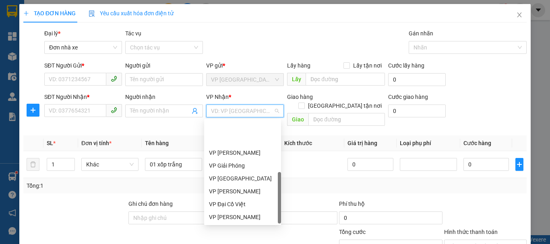
click at [248, 239] on div "VP [PERSON_NAME]" at bounding box center [242, 243] width 67 height 9
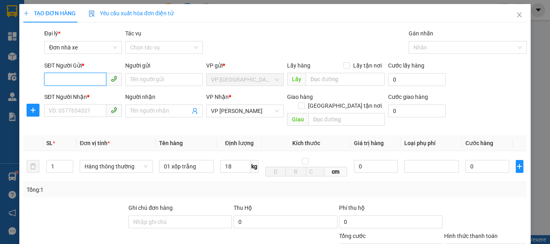
click at [80, 80] on input "SĐT Người Gửi *" at bounding box center [75, 79] width 62 height 13
type input "0707642687"
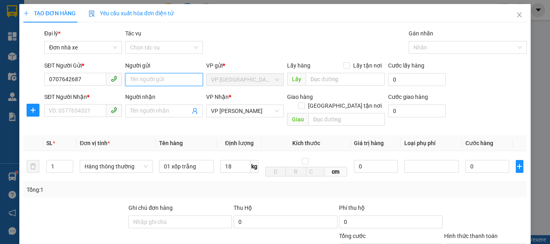
click at [139, 78] on input "Người gửi" at bounding box center [164, 79] width 78 height 13
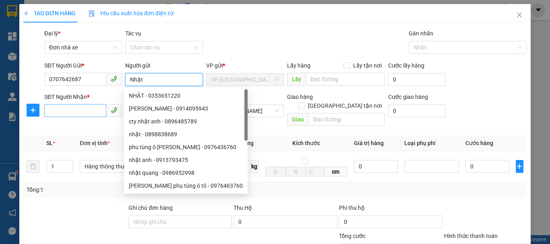
type input "Nhật"
click at [74, 112] on input "SĐT Người Nhận *" at bounding box center [75, 110] width 62 height 13
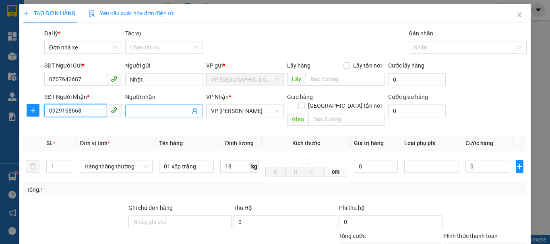
type input "0929168668"
click at [161, 112] on input "Người nhận" at bounding box center [160, 111] width 60 height 9
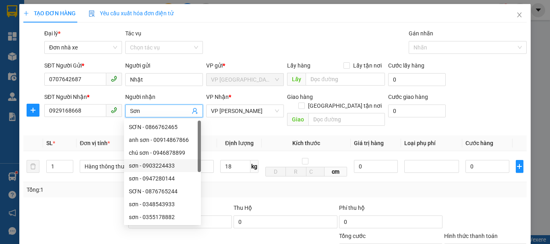
type input "Sơn"
click at [286, 204] on div "Thu Hộ" at bounding box center [285, 208] width 103 height 9
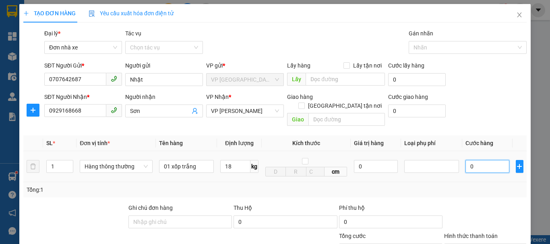
click at [486, 161] on input "0" at bounding box center [487, 166] width 44 height 13
type input "4"
type input "40"
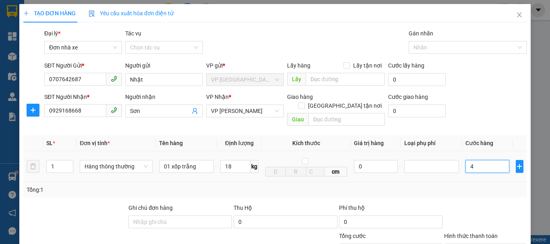
type input "40"
type input "400"
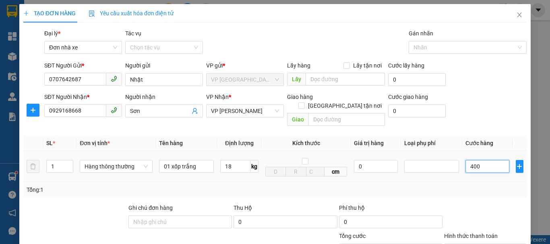
type input "4.000"
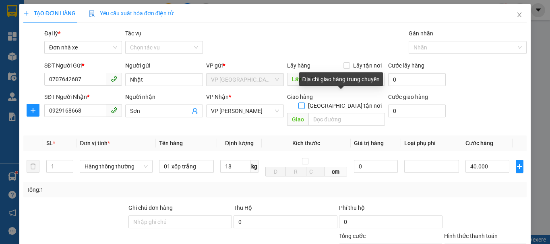
click at [304, 103] on input "[GEOGRAPHIC_DATA] tận nơi" at bounding box center [301, 106] width 6 height 6
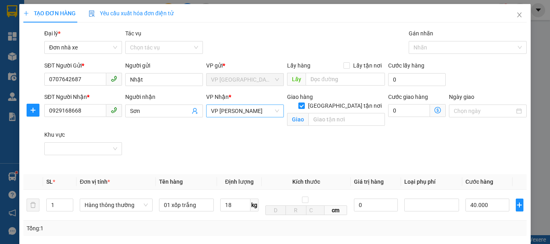
click at [272, 112] on span "VP [PERSON_NAME]" at bounding box center [245, 111] width 68 height 12
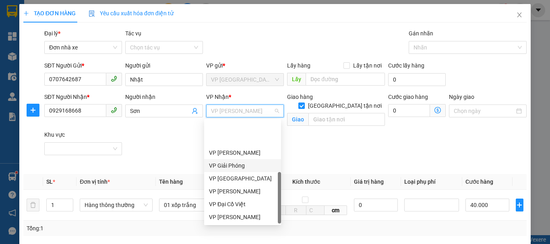
click at [242, 161] on div "VP Giải Phóng" at bounding box center [242, 165] width 67 height 9
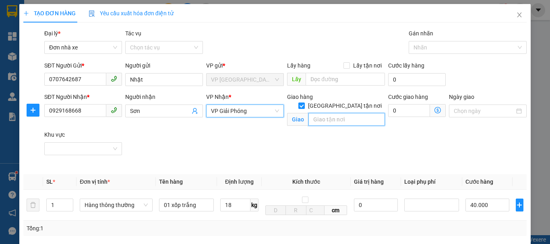
click at [332, 113] on input "text" at bounding box center [346, 119] width 77 height 13
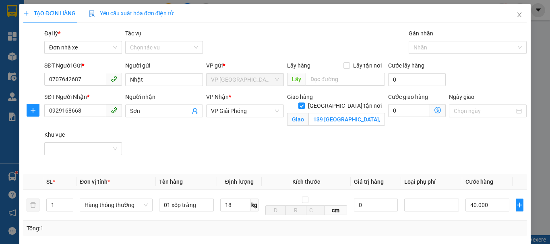
click at [434, 110] on icon "dollar-circle" at bounding box center [437, 110] width 6 height 6
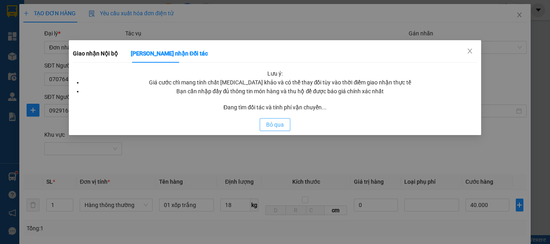
click at [273, 129] on span "Bỏ qua" at bounding box center [275, 124] width 18 height 9
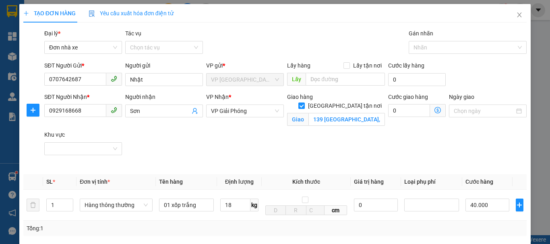
click at [434, 110] on icon "dollar-circle" at bounding box center [437, 110] width 6 height 6
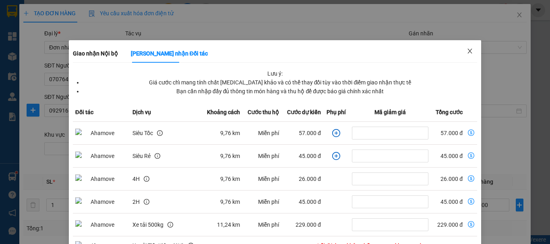
click at [467, 52] on icon "close" at bounding box center [470, 51] width 6 height 6
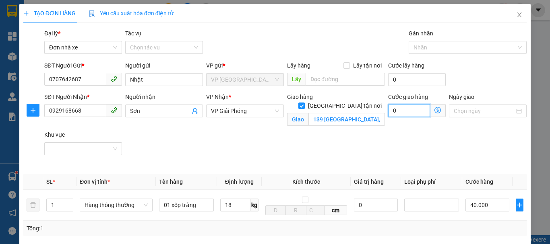
click at [394, 111] on input "0" at bounding box center [409, 110] width 42 height 13
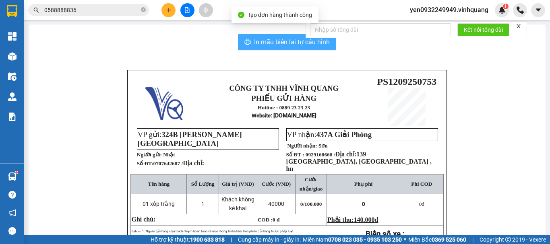
click at [276, 40] on span "In mẫu biên lai tự cấu hình" at bounding box center [292, 42] width 76 height 10
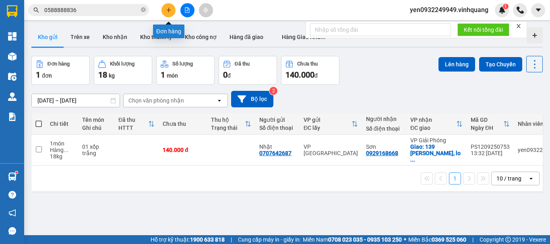
click at [169, 11] on icon "plus" at bounding box center [169, 10] width 6 height 6
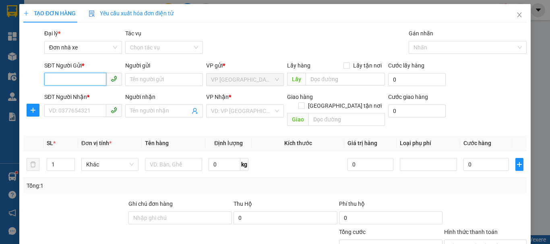
click at [91, 81] on input "SĐT Người Gửi *" at bounding box center [75, 79] width 62 height 13
click at [86, 96] on div "0707642687 - [GEOGRAPHIC_DATA]" at bounding box center [94, 95] width 91 height 9
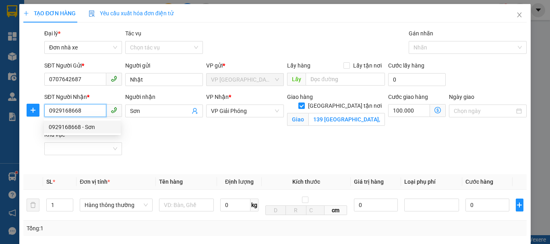
drag, startPoint x: 82, startPoint y: 114, endPoint x: 43, endPoint y: 115, distance: 39.5
click at [43, 114] on div "SĐT Người Nhận * 0929168668" at bounding box center [83, 112] width 81 height 38
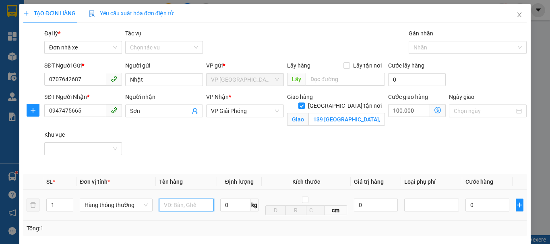
click at [168, 205] on input "text" at bounding box center [186, 205] width 55 height 13
click at [228, 211] on input "0" at bounding box center [235, 205] width 30 height 13
drag, startPoint x: 250, startPoint y: 112, endPoint x: 224, endPoint y: 118, distance: 26.4
click at [211, 116] on span "VP Giải Phóng" at bounding box center [245, 111] width 68 height 12
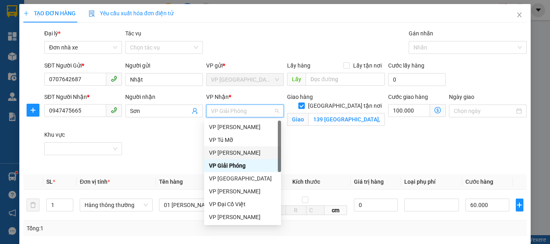
click at [242, 155] on div "VP [PERSON_NAME]" at bounding box center [242, 153] width 67 height 9
click at [422, 132] on div "SĐT Người Nhận * 0947475665 Người nhận Sơn VP Nhận * VP Linh Đàm Giao hàng [GEO…" at bounding box center [286, 131] width 486 height 76
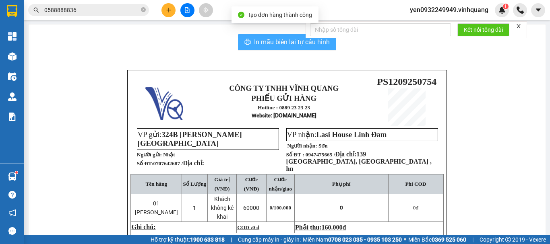
click at [283, 44] on span "In mẫu biên lai tự cấu hình" at bounding box center [292, 42] width 76 height 10
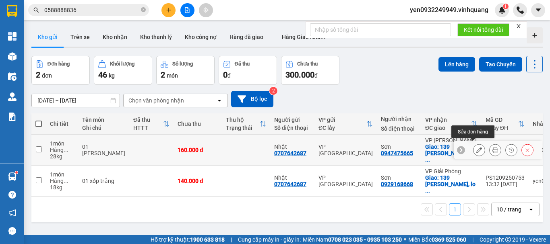
click at [476, 147] on icon at bounding box center [479, 150] width 6 height 6
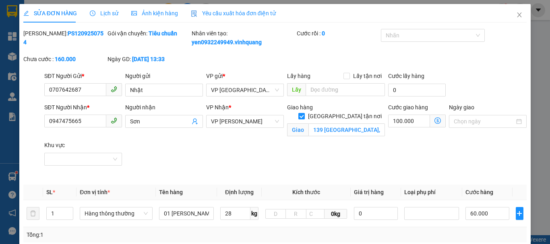
click at [304, 113] on input "[GEOGRAPHIC_DATA] tận nơi" at bounding box center [301, 116] width 6 height 6
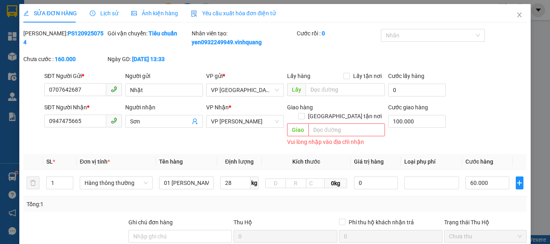
click at [277, 218] on div "Thu Hộ" at bounding box center [285, 222] width 103 height 9
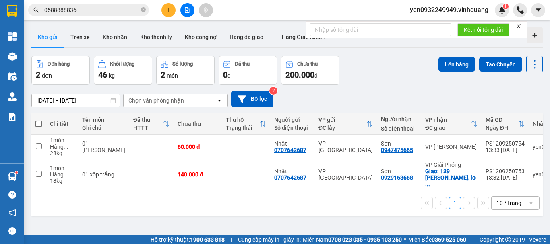
click at [38, 123] on span at bounding box center [38, 124] width 6 height 6
click at [39, 120] on input "checkbox" at bounding box center [39, 120] width 0 height 0
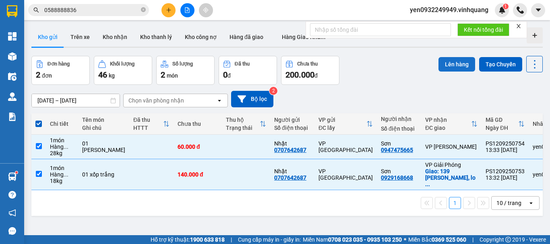
click at [451, 64] on button "Lên hàng" at bounding box center [456, 64] width 37 height 14
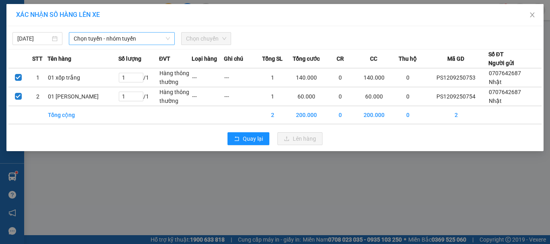
click at [89, 40] on span "Chọn tuyến - nhóm tuyến" at bounding box center [122, 39] width 96 height 12
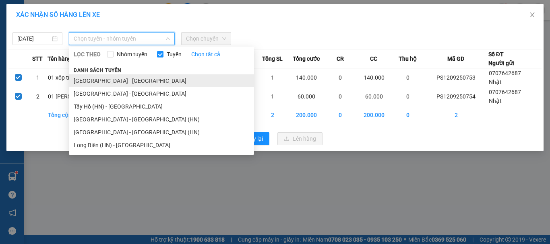
click at [86, 80] on li "[GEOGRAPHIC_DATA] - [GEOGRAPHIC_DATA]" at bounding box center [161, 80] width 185 height 13
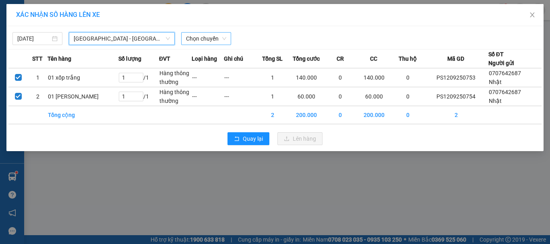
click at [217, 42] on span "Chọn chuyến" at bounding box center [206, 39] width 40 height 12
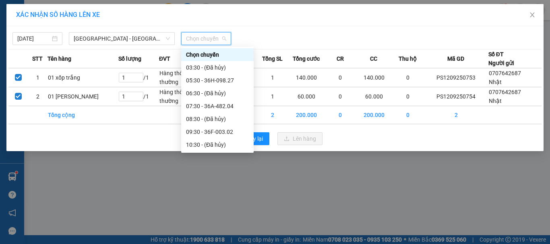
click at [224, 179] on div "13:30 - 36H-098.27" at bounding box center [217, 183] width 63 height 9
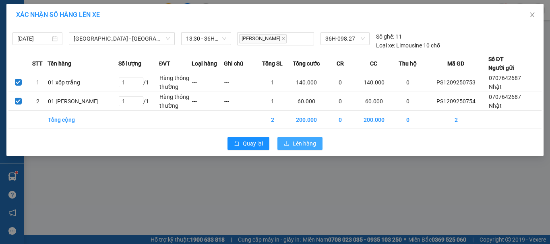
click at [304, 144] on span "Lên hàng" at bounding box center [304, 143] width 23 height 9
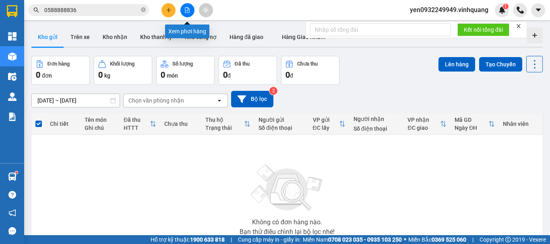
click at [187, 12] on icon "file-add" at bounding box center [187, 10] width 6 height 6
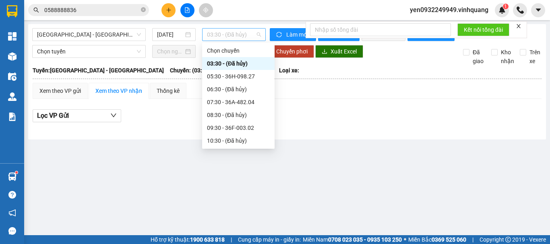
click at [235, 35] on span "03:30 - (Đã hủy)" at bounding box center [234, 35] width 54 height 12
click at [241, 175] on div "13:30 - 36H-098.27" at bounding box center [238, 179] width 63 height 9
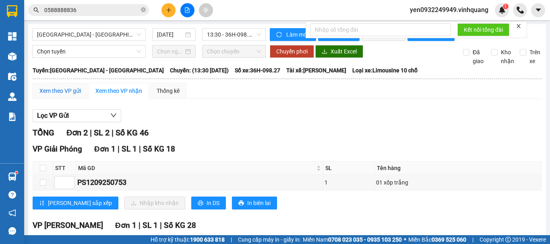
click at [68, 95] on div "Xem theo VP gửi" at bounding box center [59, 91] width 41 height 9
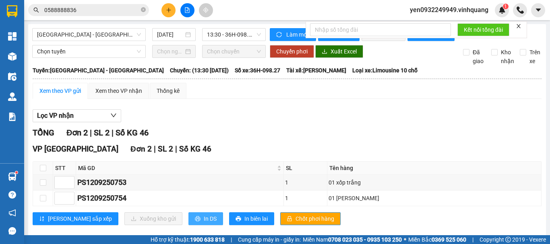
click at [204, 223] on span "In DS" at bounding box center [210, 219] width 13 height 9
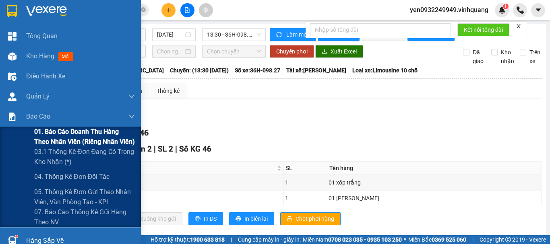
click at [64, 139] on span "01. Báo cáo doanh thu hàng theo nhân viên (riêng nhân viên)" at bounding box center [84, 137] width 101 height 20
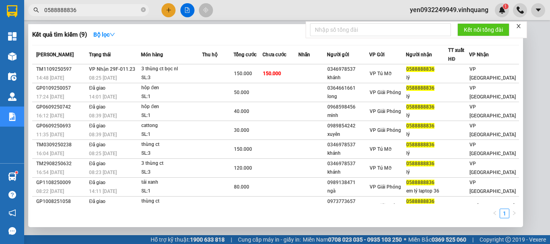
drag, startPoint x: 98, startPoint y: 11, endPoint x: 41, endPoint y: 15, distance: 57.3
click at [41, 15] on span "0588888836" at bounding box center [88, 10] width 121 height 12
paste input "PS1209250741"
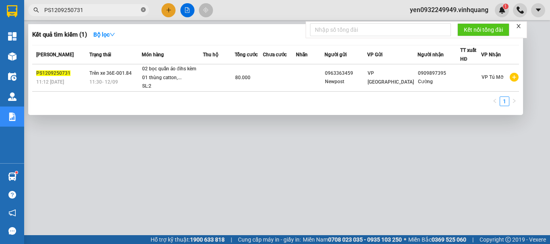
click at [144, 8] on icon "close-circle" at bounding box center [143, 9] width 5 height 5
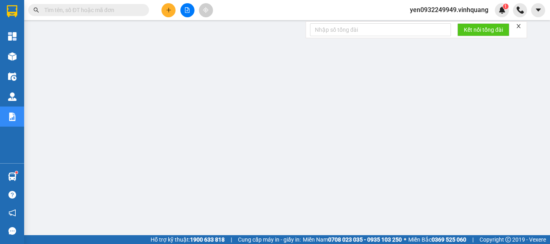
click at [449, 10] on span "yen0932249949.vinhquang" at bounding box center [448, 10] width 91 height 10
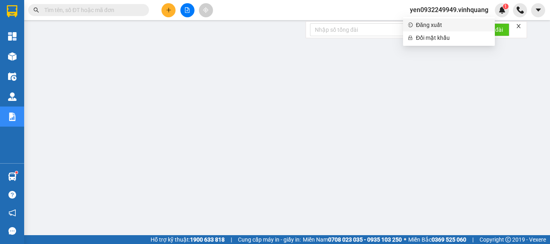
click at [442, 27] on span "Đăng xuất" at bounding box center [453, 25] width 74 height 9
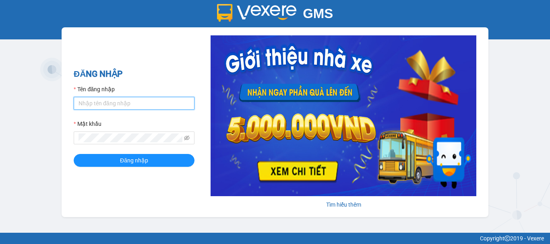
click at [111, 105] on input "Tên đăng nhập" at bounding box center [134, 103] width 121 height 13
type input "chi0346058058.vinhquang"
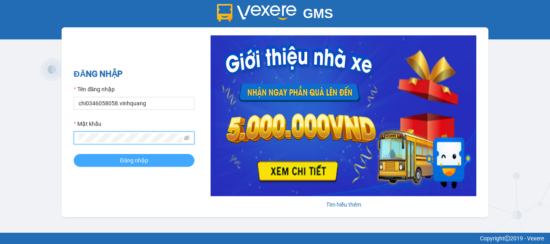
click at [137, 162] on span "Đăng nhập" at bounding box center [134, 160] width 28 height 9
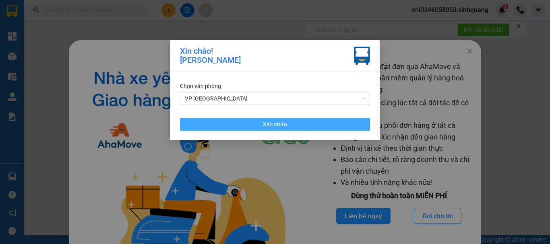
click at [279, 121] on span "Xác nhận" at bounding box center [275, 124] width 24 height 9
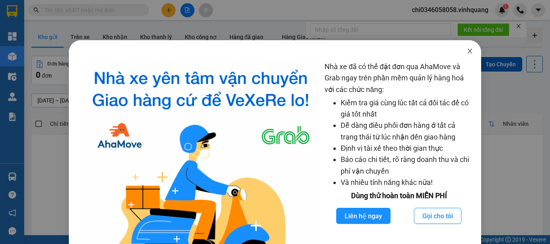
click at [467, 52] on icon "close" at bounding box center [470, 51] width 6 height 6
